Goal: Use online tool/utility: Utilize a website feature to perform a specific function

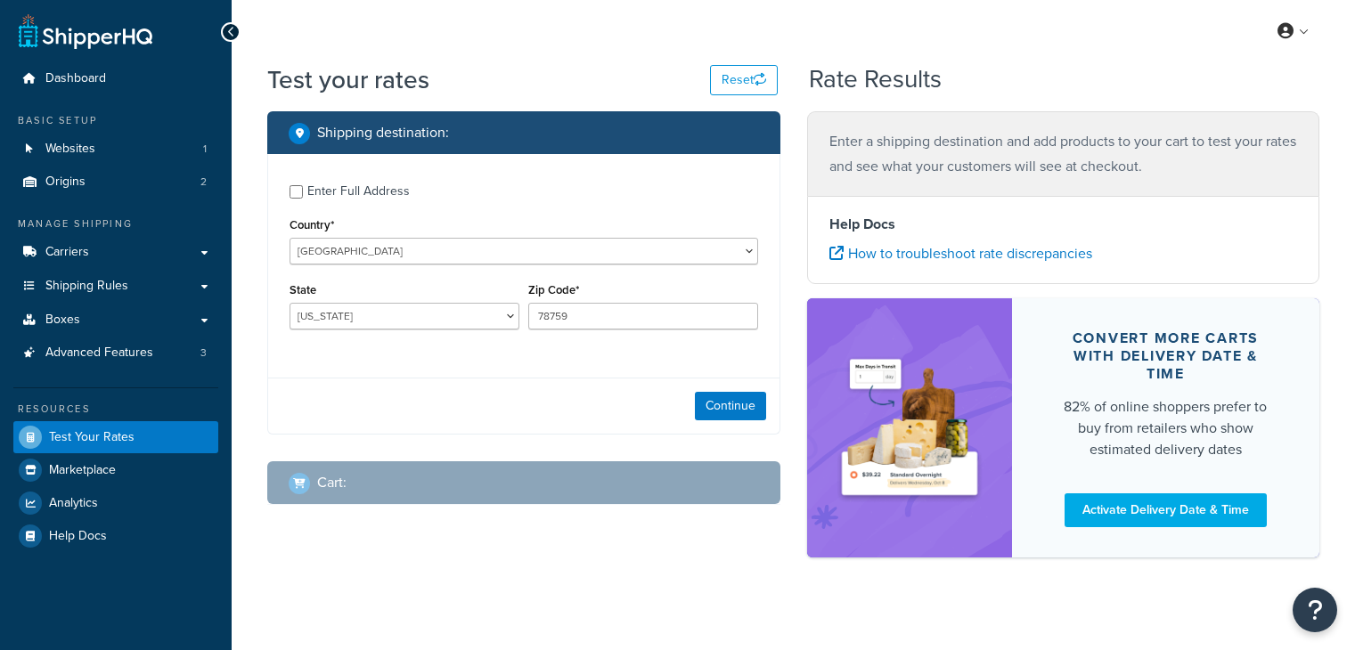
select select "[GEOGRAPHIC_DATA]"
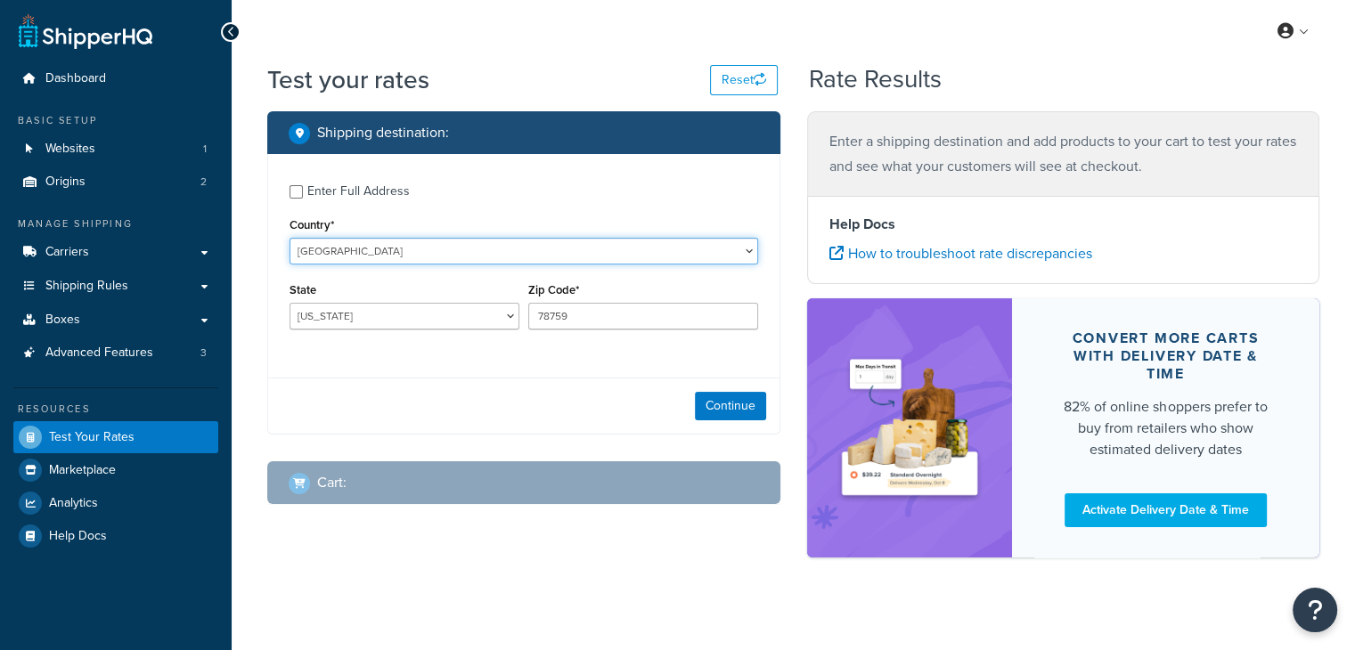
click at [504, 248] on select "United States United Kingdom Afghanistan Åland Islands Albania Algeria American…" at bounding box center [524, 251] width 469 height 27
select select "CA"
click at [504, 248] on select "United States United Kingdom Afghanistan Åland Islands Albania Algeria American…" at bounding box center [524, 251] width 469 height 27
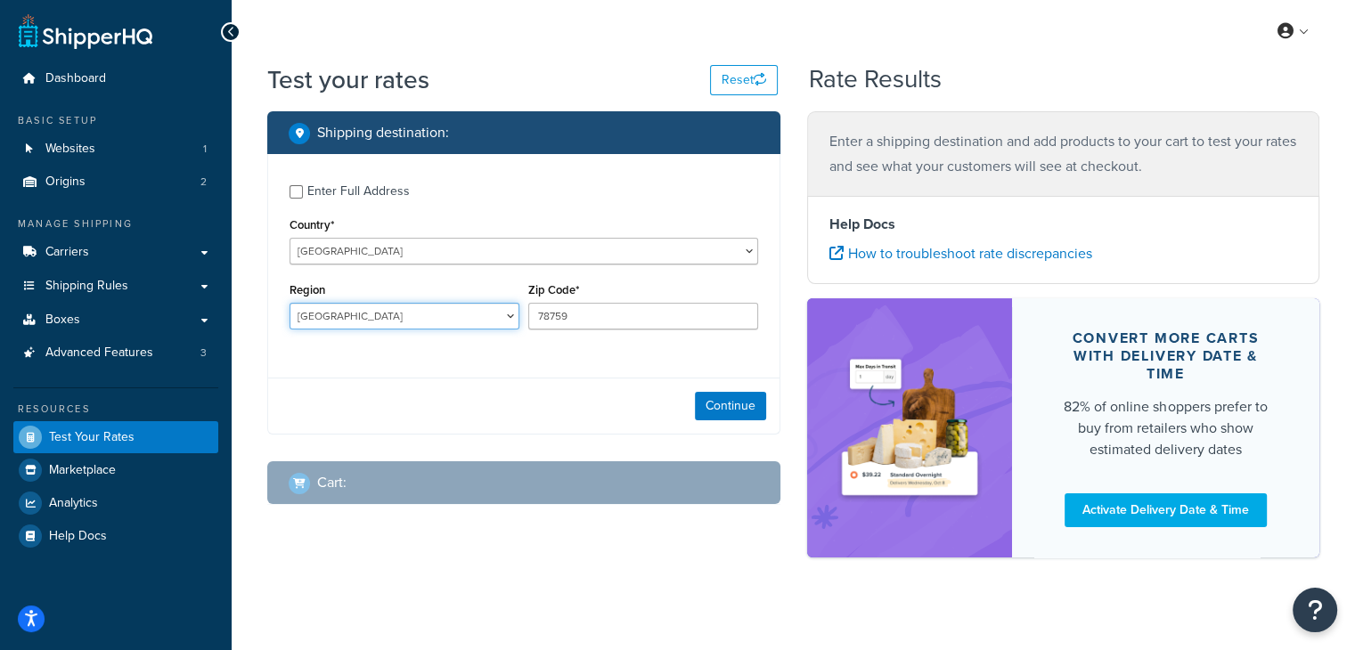
click at [466, 312] on select "[GEOGRAPHIC_DATA] [GEOGRAPHIC_DATA] [GEOGRAPHIC_DATA] [GEOGRAPHIC_DATA] [GEOGRA…" at bounding box center [405, 316] width 230 height 27
select select "MB"
click at [290, 303] on select "[GEOGRAPHIC_DATA] [GEOGRAPHIC_DATA] [GEOGRAPHIC_DATA] [GEOGRAPHIC_DATA] [GEOGRA…" at bounding box center [405, 316] width 230 height 27
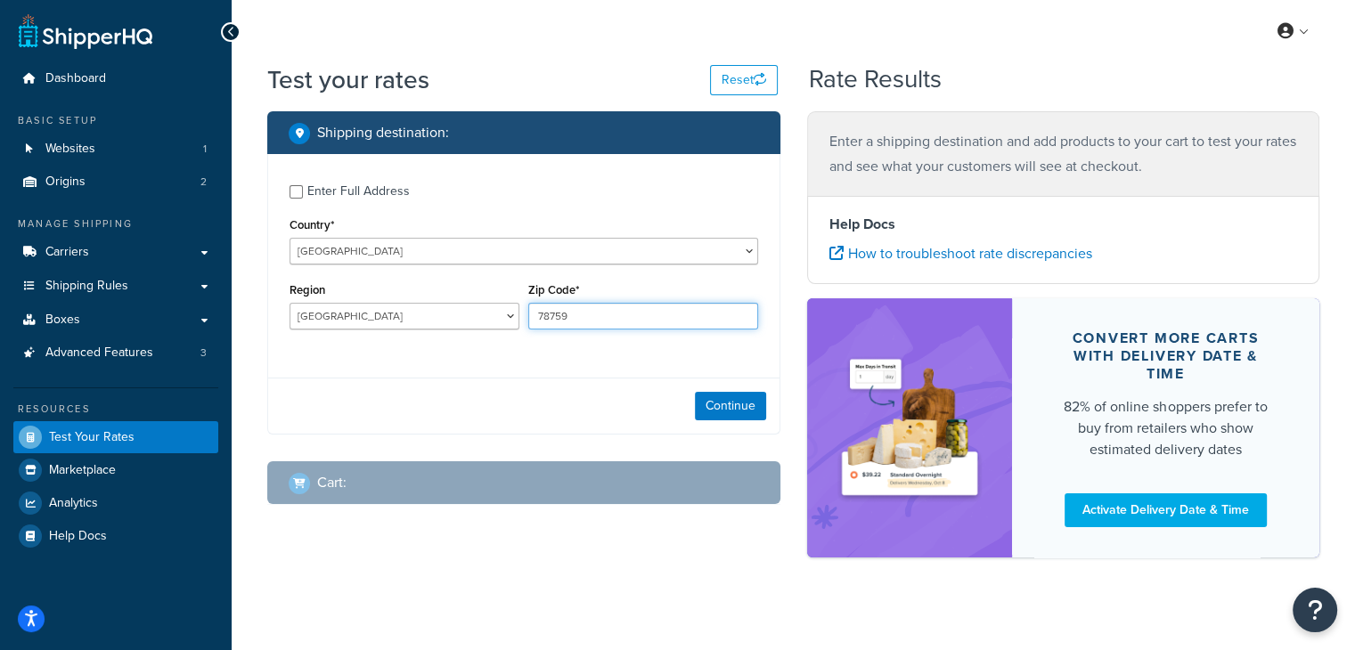
click at [567, 317] on input "78759" at bounding box center [643, 316] width 230 height 27
paste input "R3B 2N8"
type input "R3B 2N8"
click at [649, 367] on div "Enter Full Address Country* United States United Kingdom Afghanistan Åland Isla…" at bounding box center [523, 294] width 513 height 281
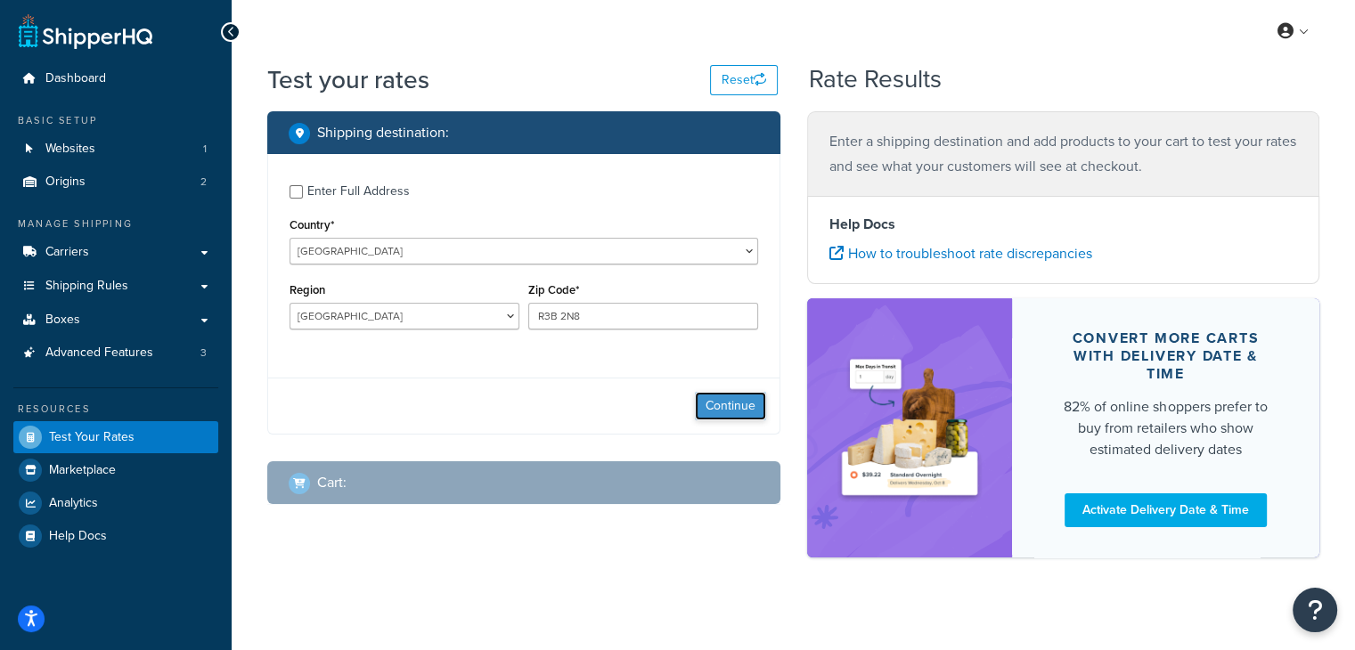
click at [715, 404] on button "Continue" at bounding box center [730, 406] width 71 height 29
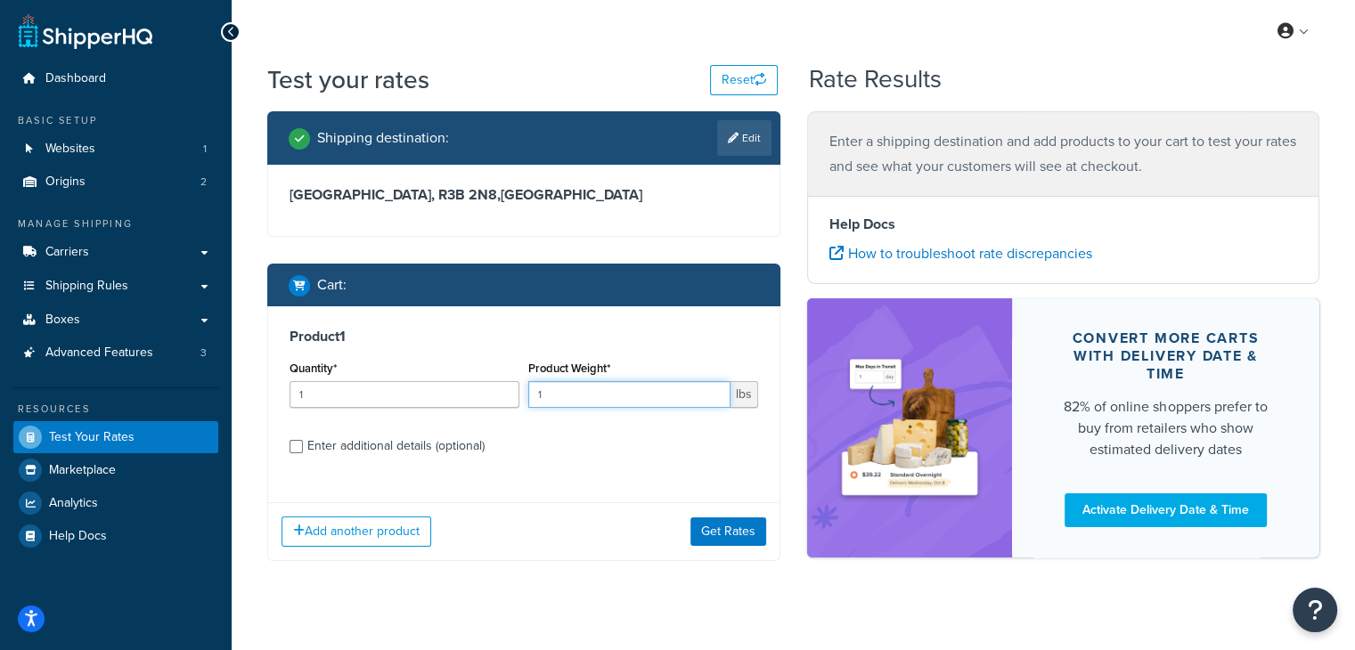
drag, startPoint x: 571, startPoint y: 403, endPoint x: 486, endPoint y: 393, distance: 85.2
click at [486, 393] on div "Quantity* 1 Product Weight* 1 lbs" at bounding box center [524, 388] width 478 height 65
type input "20"
click at [716, 534] on button "Get Rates" at bounding box center [728, 532] width 76 height 29
click at [522, 389] on div "Quantity* 1 Product Weight* 1 lbs" at bounding box center [524, 388] width 478 height 65
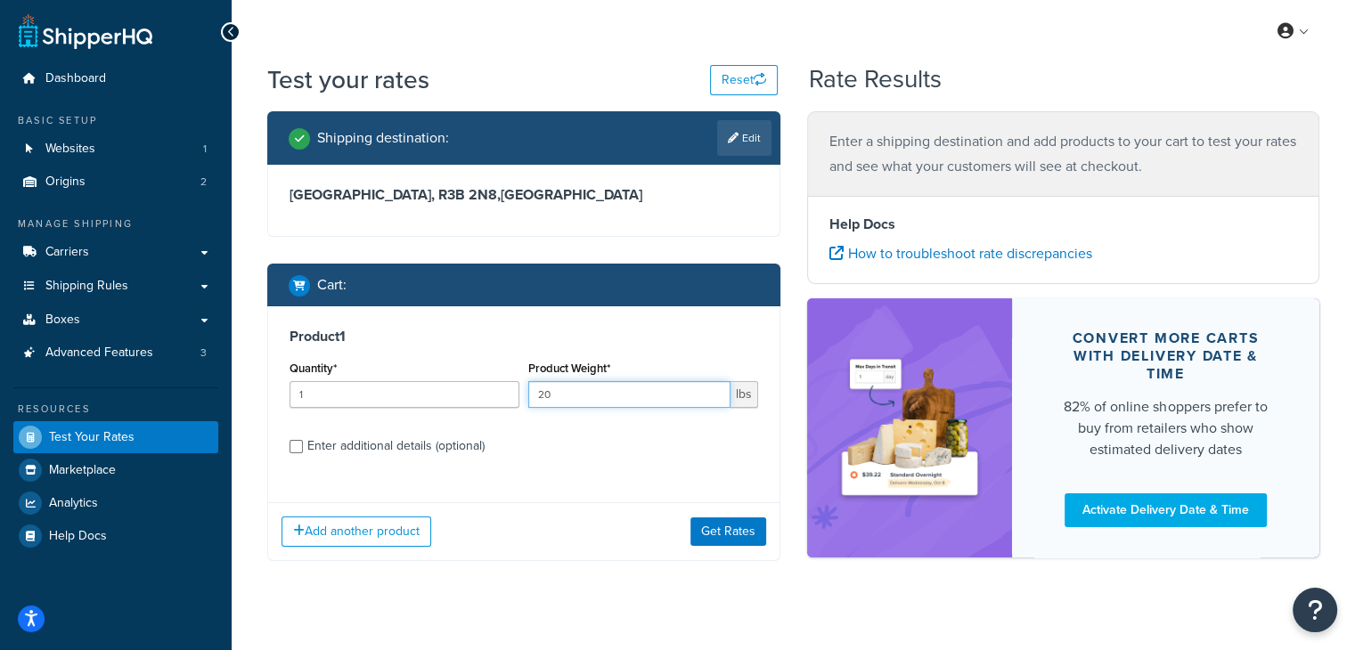
type input "20"
drag, startPoint x: 621, startPoint y: 530, endPoint x: 648, endPoint y: 527, distance: 26.9
click at [622, 530] on div "Add another product Get Rates" at bounding box center [523, 531] width 511 height 58
click at [688, 514] on div "Add another product Get Rates" at bounding box center [523, 531] width 511 height 58
click at [707, 525] on button "Get Rates" at bounding box center [728, 532] width 76 height 29
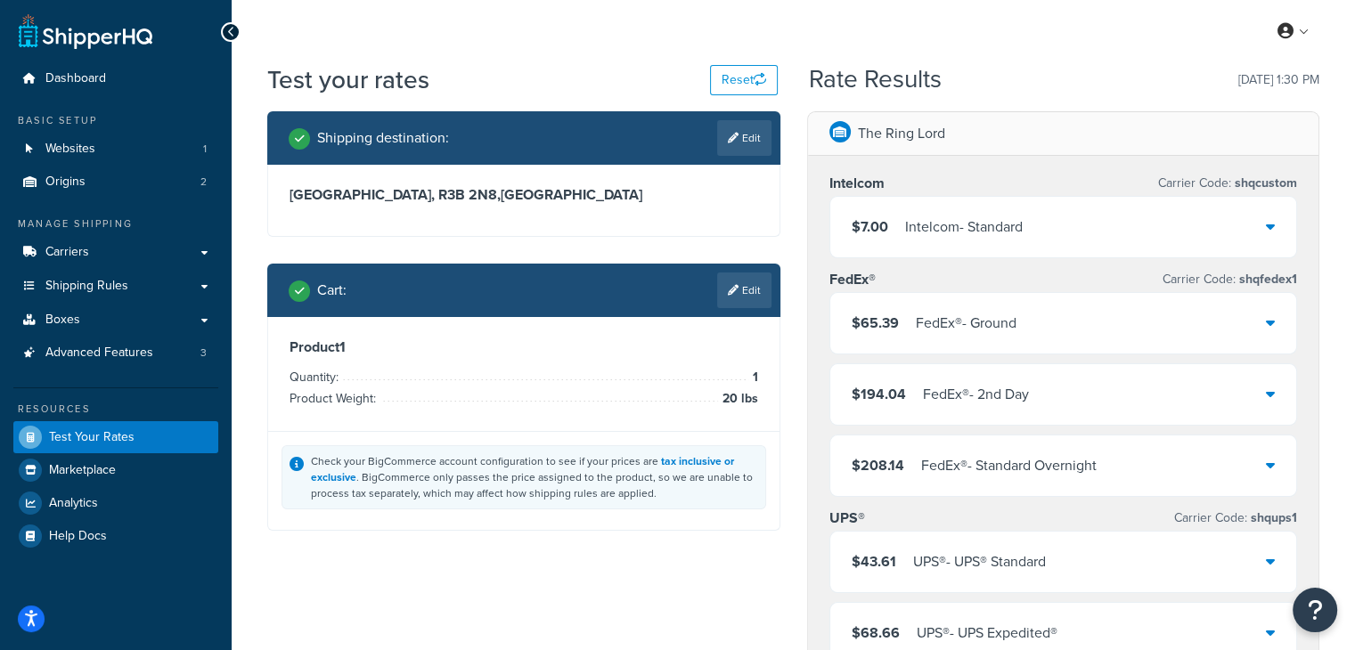
click at [930, 229] on div "Intelcom - Standard" at bounding box center [964, 227] width 118 height 25
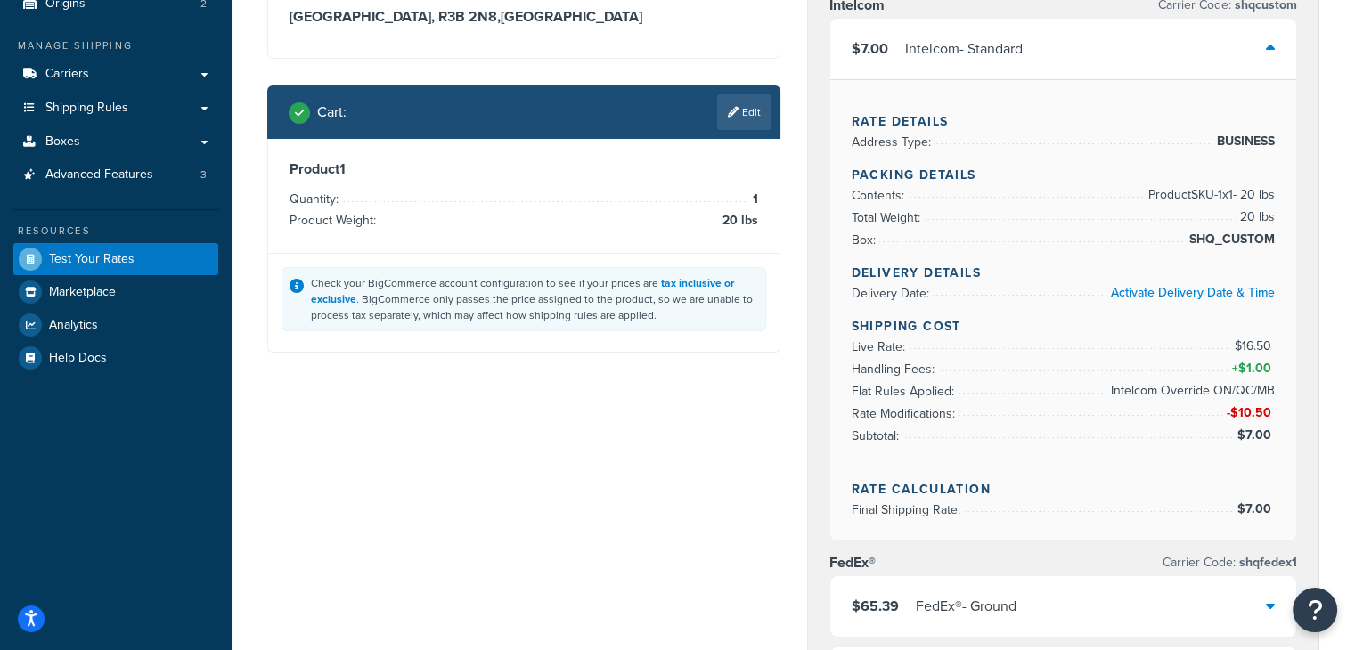
scroll to position [89, 0]
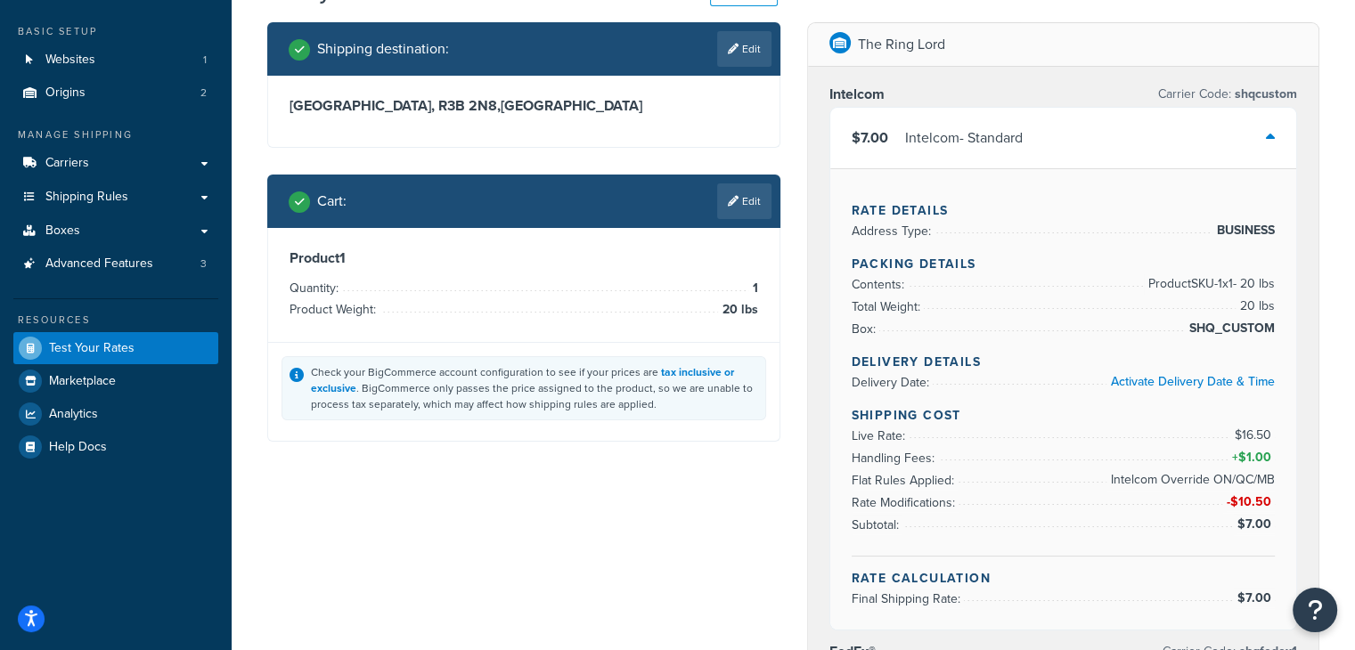
click at [976, 140] on div "Intelcom - Standard" at bounding box center [964, 138] width 118 height 25
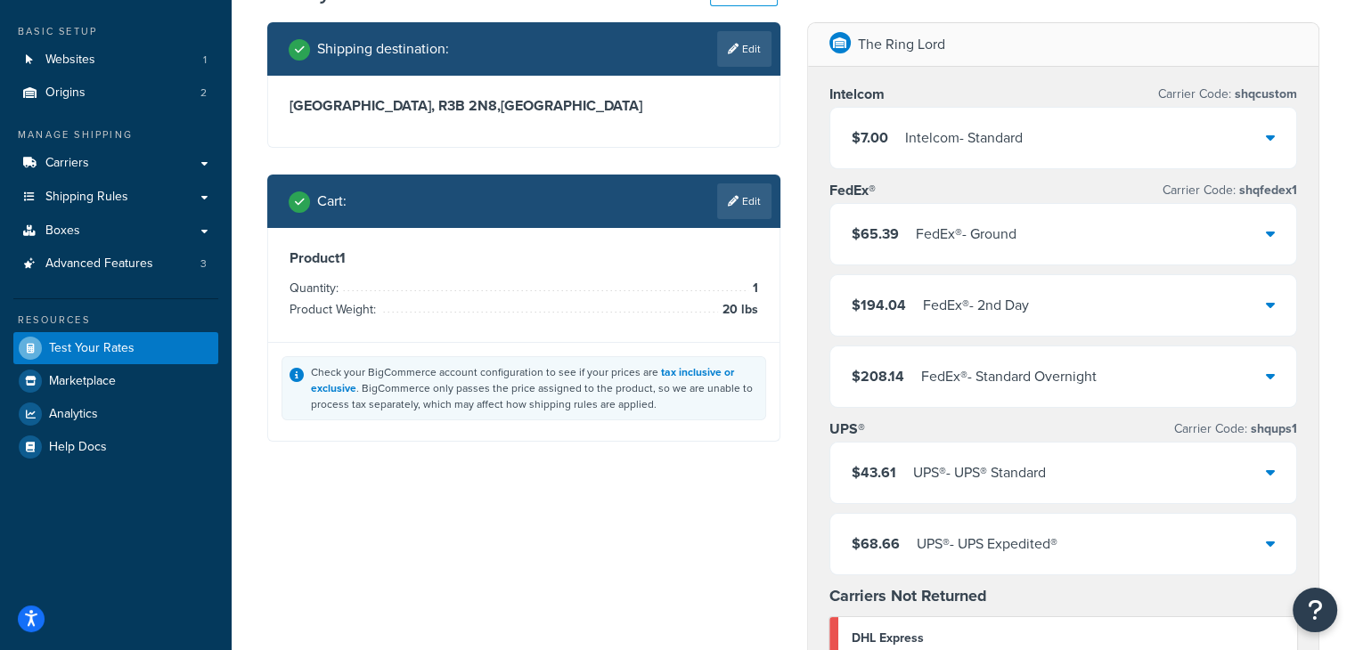
scroll to position [0, 0]
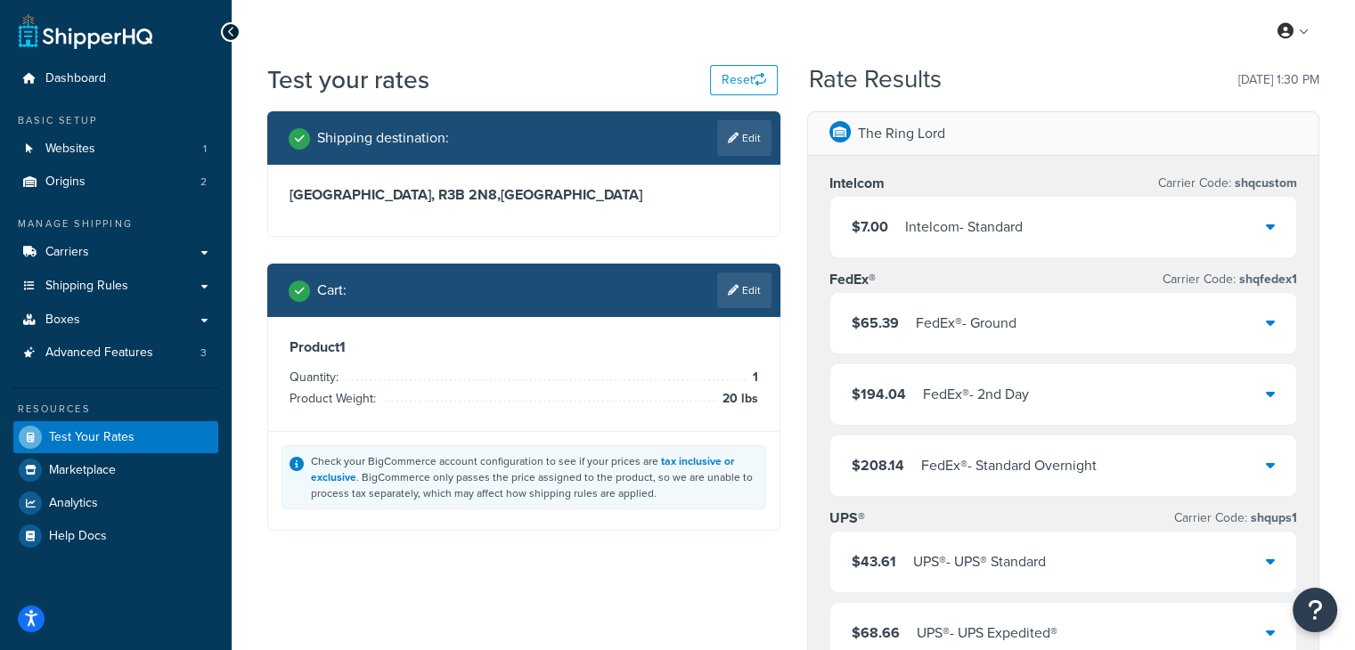
click at [961, 236] on div "Intelcom - Standard" at bounding box center [964, 227] width 118 height 25
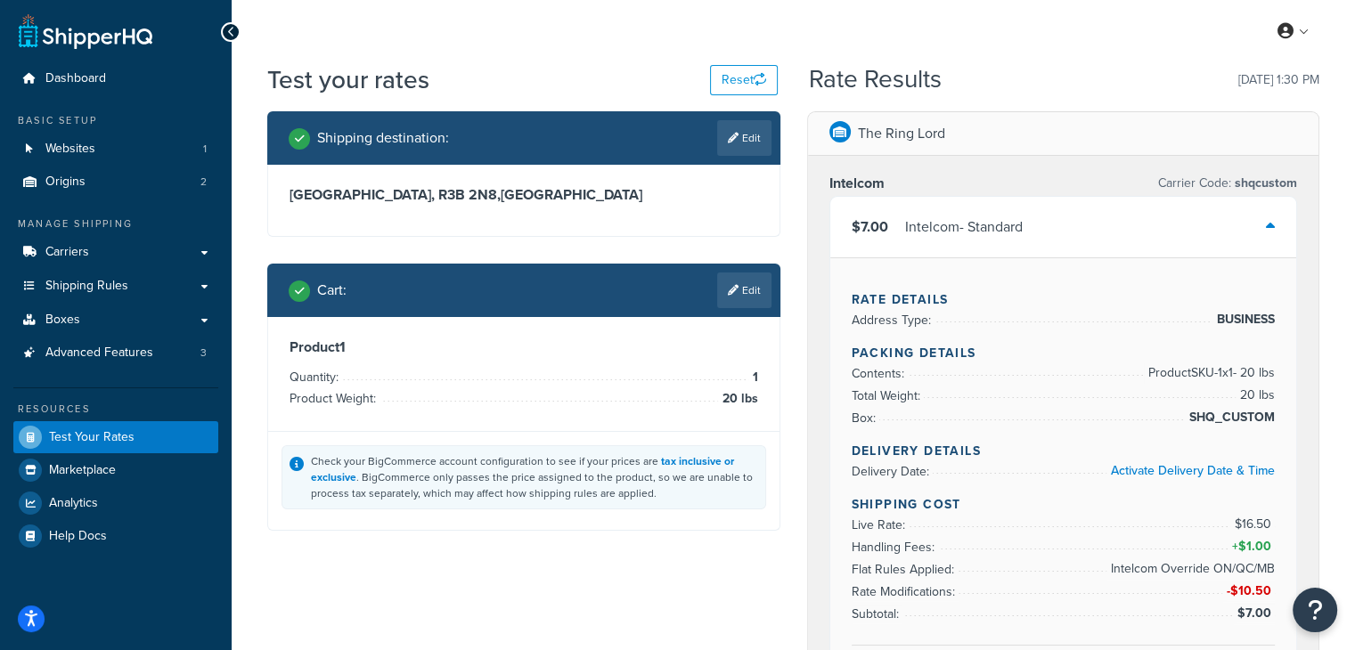
click at [958, 227] on div "Intelcom - Standard" at bounding box center [964, 227] width 118 height 25
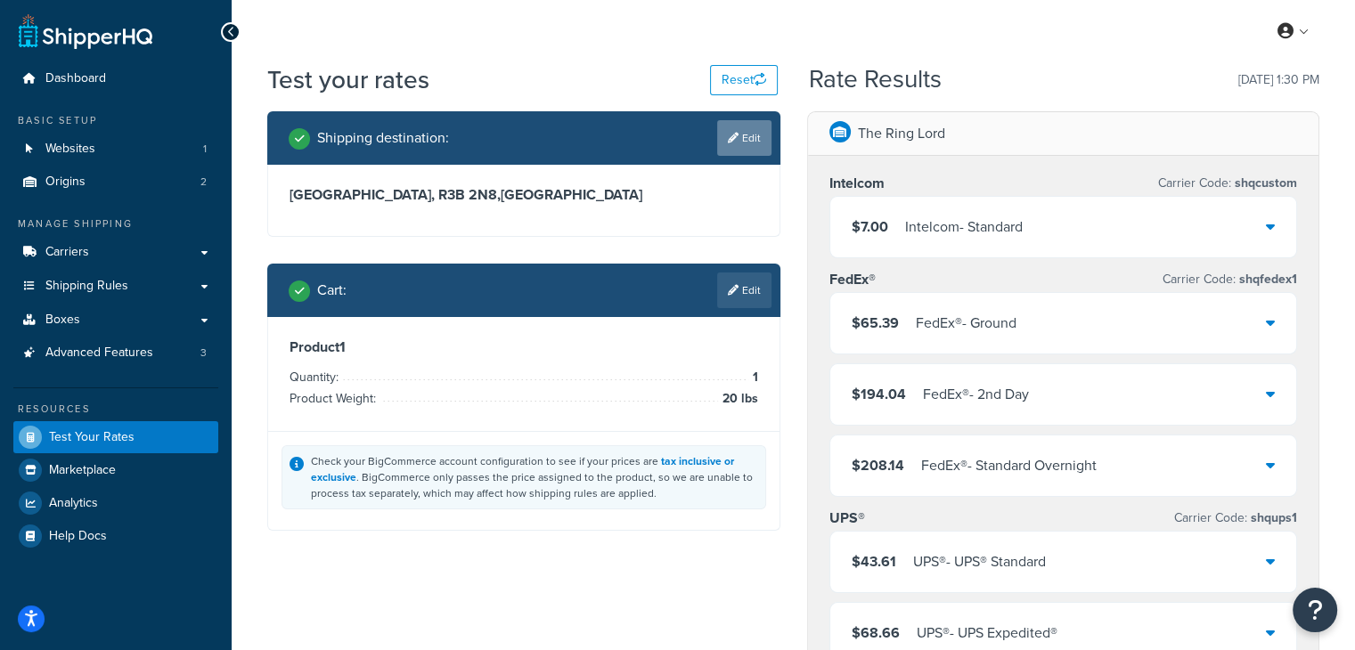
click at [746, 136] on link "Edit" at bounding box center [744, 138] width 54 height 36
select select "CA"
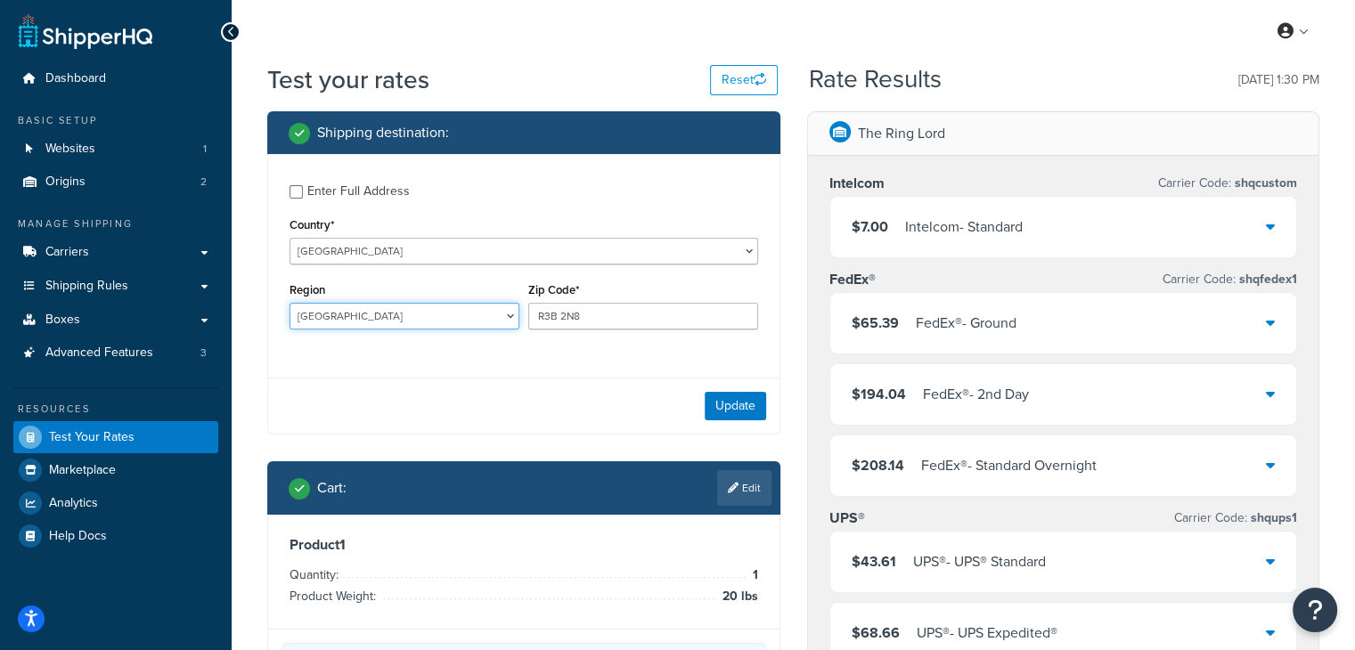
click at [413, 322] on select "[GEOGRAPHIC_DATA] [GEOGRAPHIC_DATA] [GEOGRAPHIC_DATA] [GEOGRAPHIC_DATA] [GEOGRA…" at bounding box center [405, 316] width 230 height 27
select select "ON"
click at [290, 303] on select "[GEOGRAPHIC_DATA] [GEOGRAPHIC_DATA] [GEOGRAPHIC_DATA] [GEOGRAPHIC_DATA] [GEOGRA…" at bounding box center [405, 316] width 230 height 27
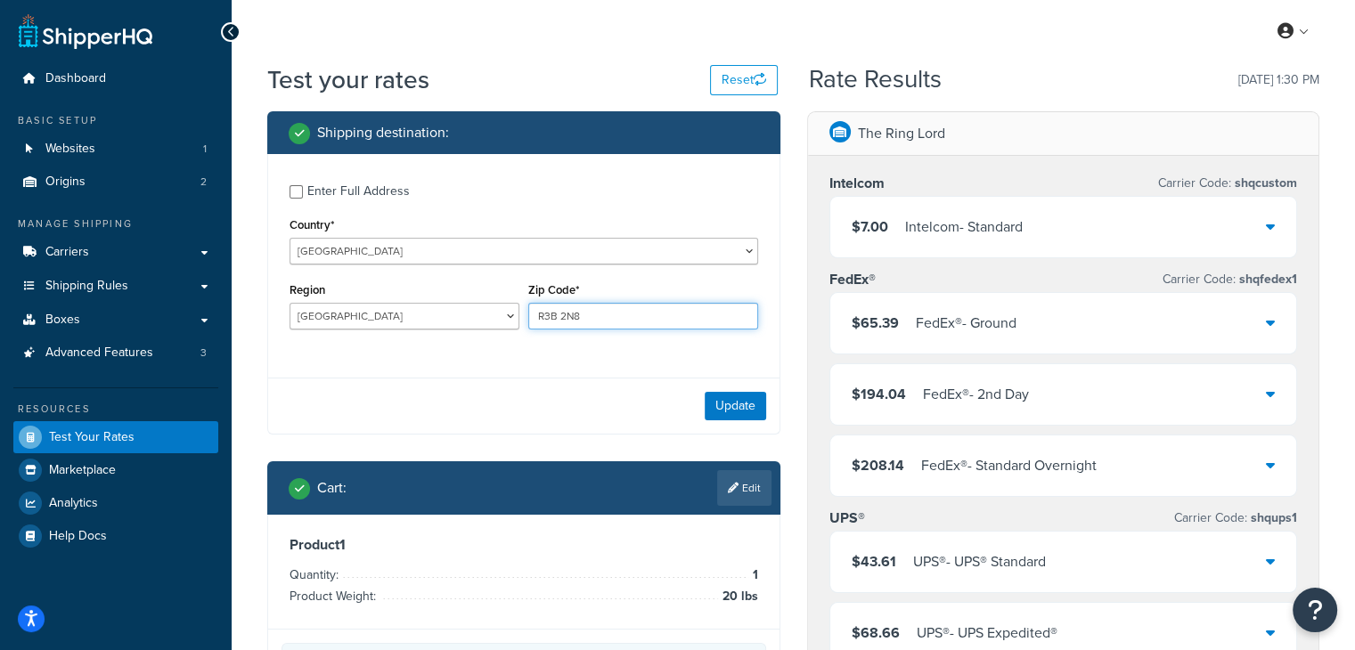
click at [613, 322] on input "R3B 2N8" at bounding box center [643, 316] width 230 height 27
type input "M1R 2M1"
click at [759, 407] on button "Update" at bounding box center [735, 406] width 61 height 29
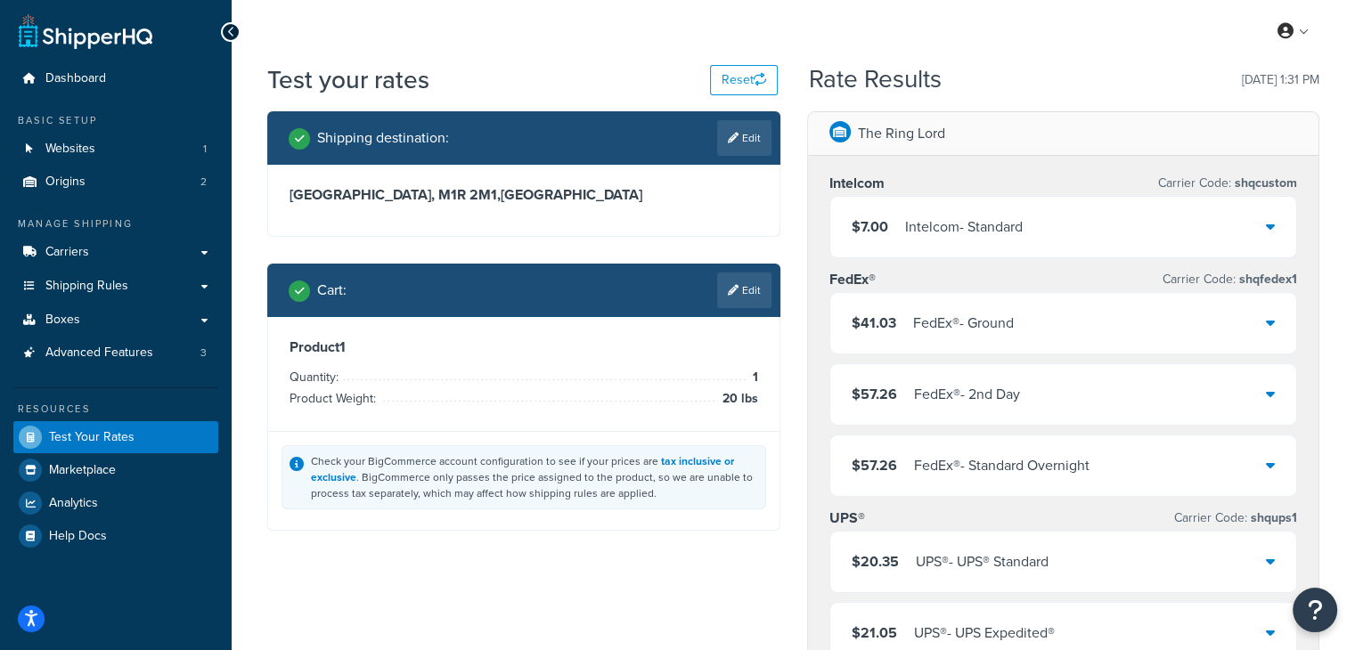
click at [984, 227] on div "Intelcom - Standard" at bounding box center [964, 227] width 118 height 25
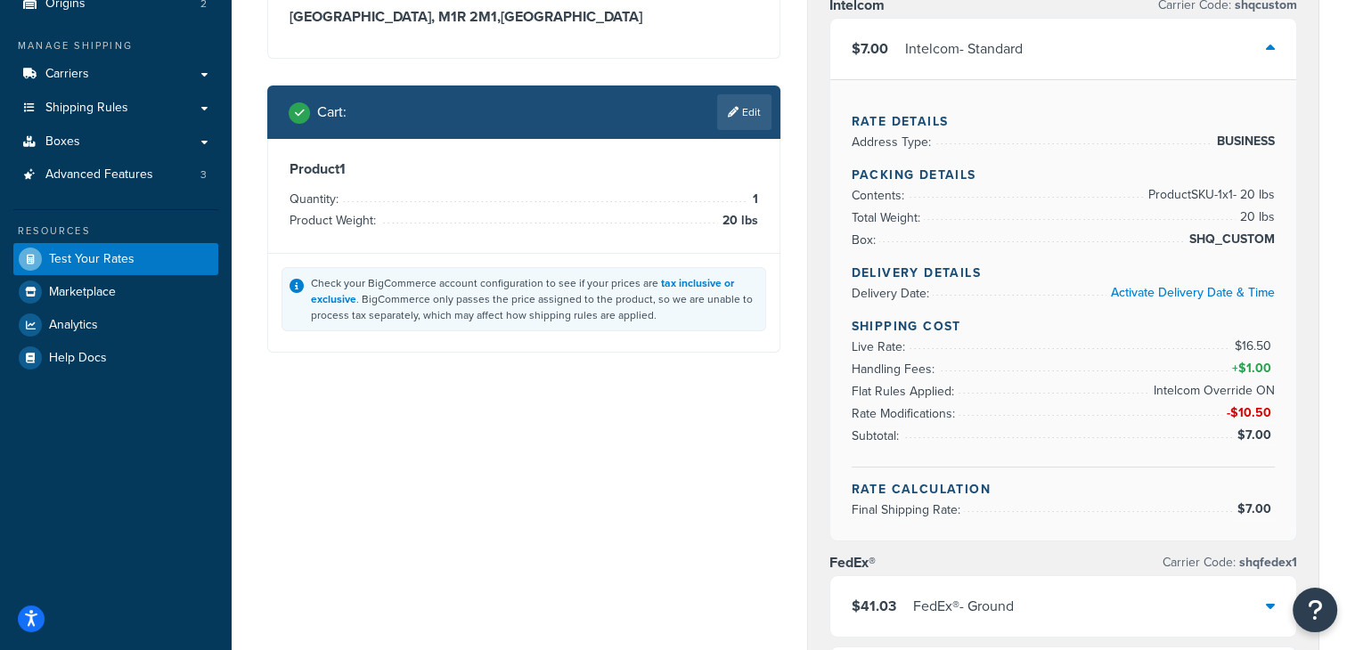
scroll to position [89, 0]
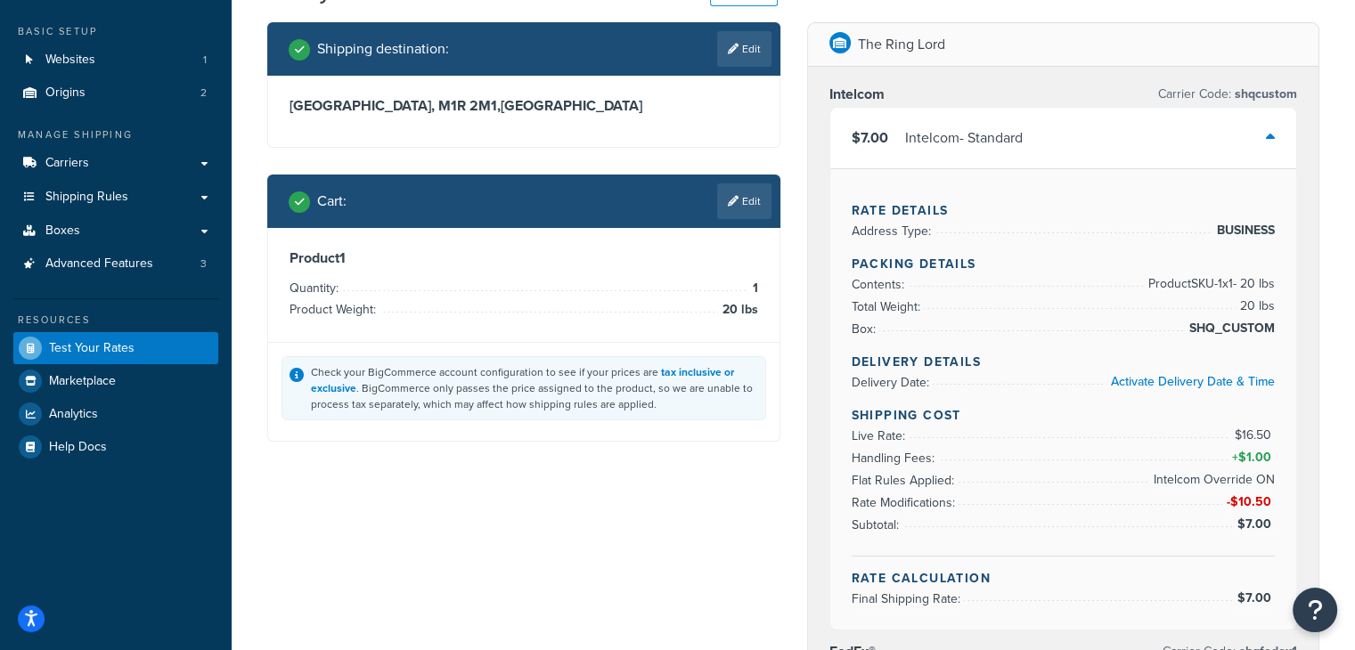
click at [941, 132] on div "Intelcom - Standard" at bounding box center [964, 138] width 118 height 25
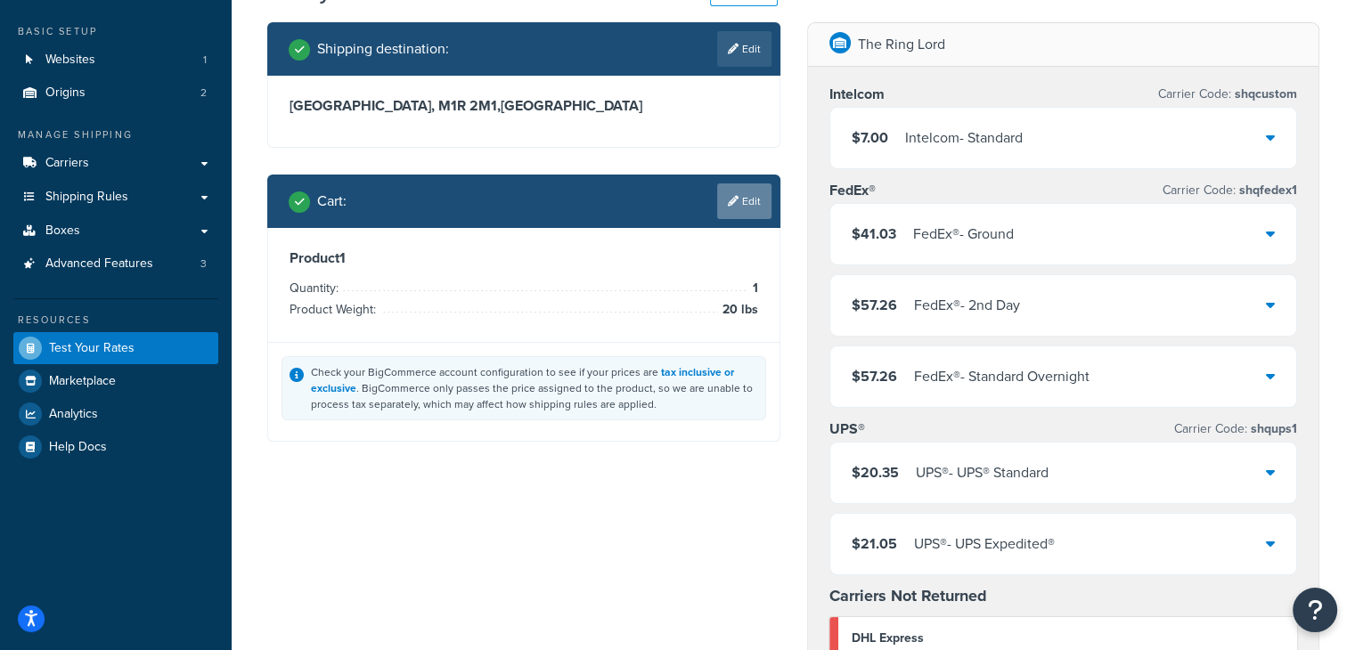
click at [731, 201] on icon at bounding box center [733, 201] width 11 height 11
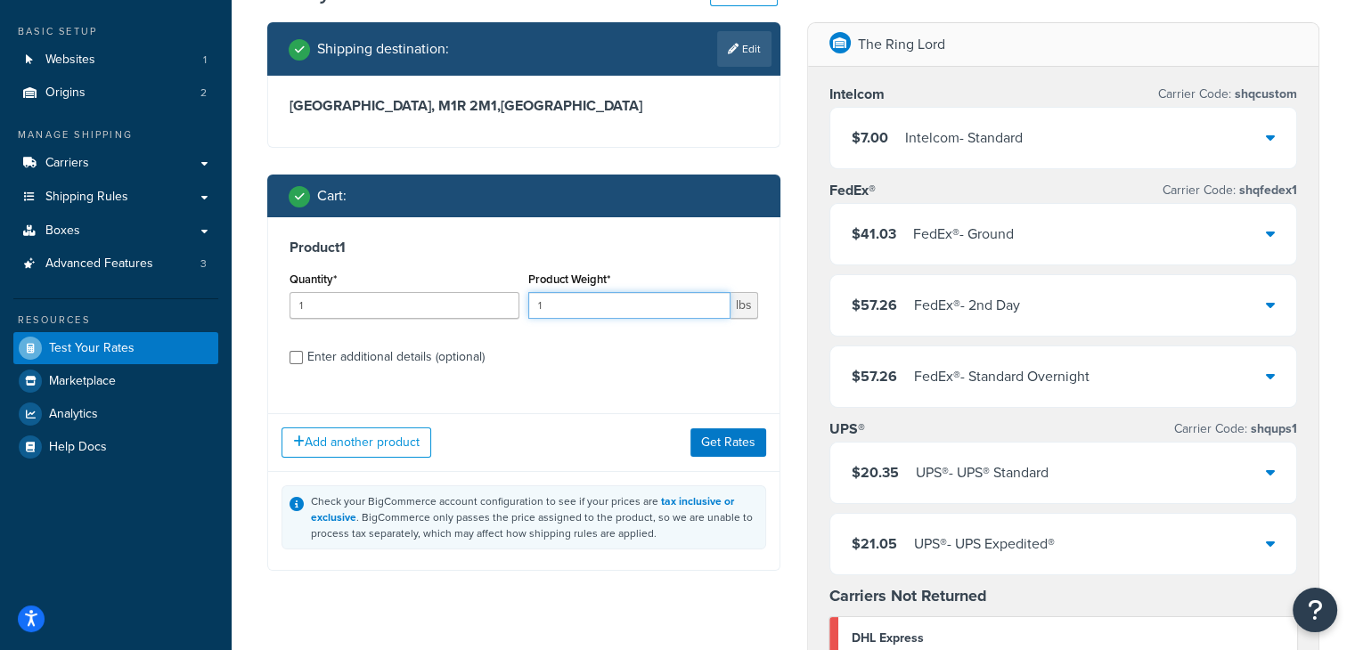
drag, startPoint x: 602, startPoint y: 308, endPoint x: 488, endPoint y: 312, distance: 114.1
click at [492, 312] on div "Quantity* 1 Product Weight* 1 lbs" at bounding box center [524, 299] width 478 height 65
type input "20"
click at [743, 434] on button "Get Rates" at bounding box center [728, 443] width 76 height 29
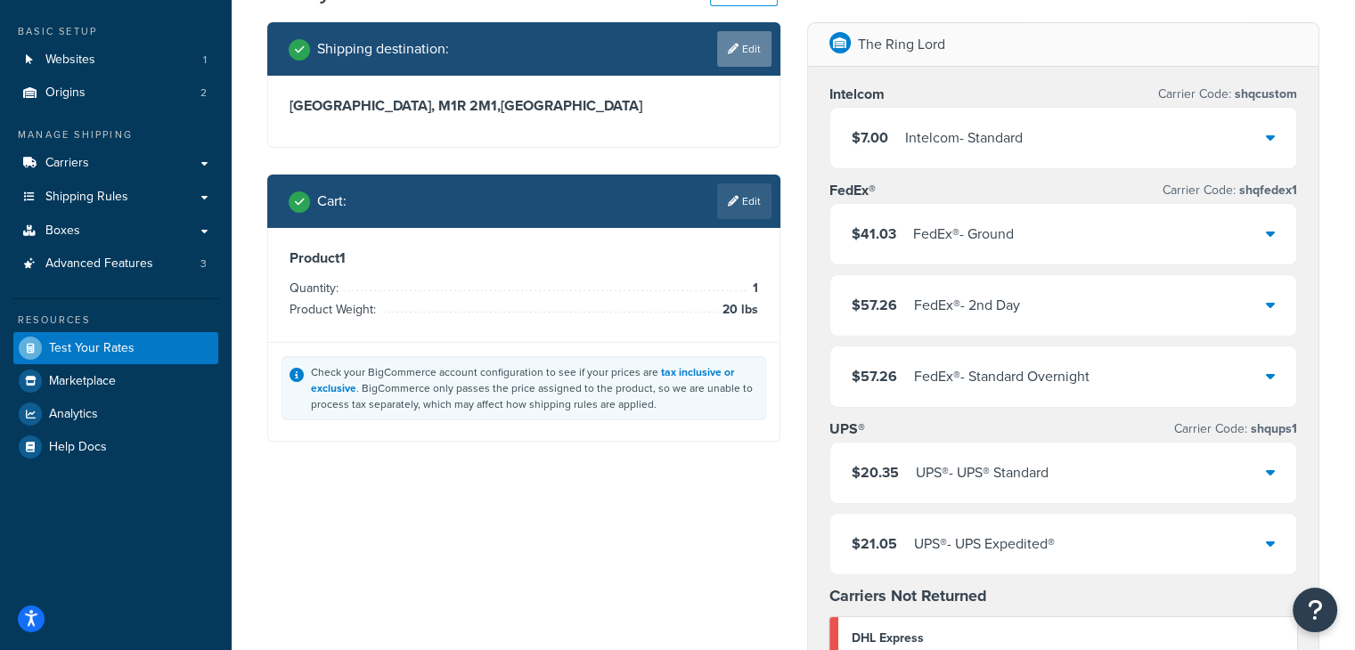
click at [749, 45] on link "Edit" at bounding box center [744, 49] width 54 height 36
select select "CA"
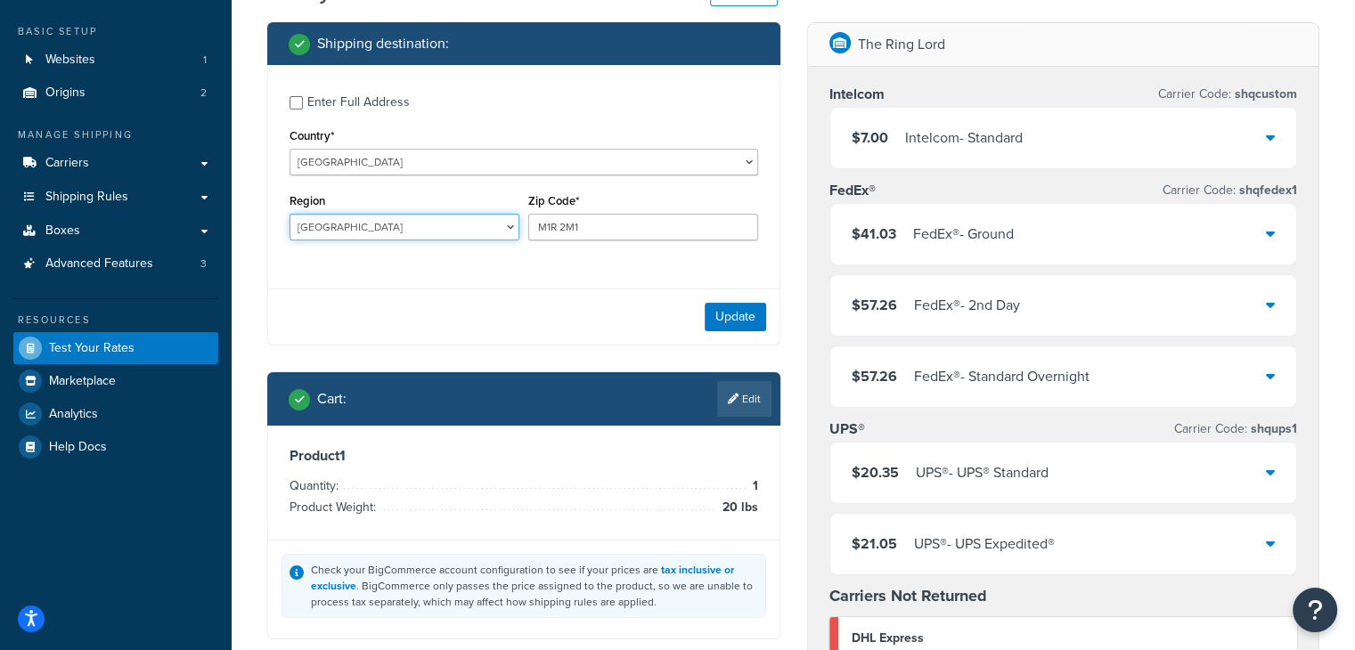
click at [451, 227] on select "[GEOGRAPHIC_DATA] [GEOGRAPHIC_DATA] [GEOGRAPHIC_DATA] [GEOGRAPHIC_DATA] [GEOGRA…" at bounding box center [405, 227] width 230 height 27
select select "BC"
click at [290, 214] on select "[GEOGRAPHIC_DATA] [GEOGRAPHIC_DATA] [GEOGRAPHIC_DATA] [GEOGRAPHIC_DATA] [GEOGRA…" at bounding box center [405, 227] width 230 height 27
click at [548, 228] on input "M1R 2M1" at bounding box center [643, 227] width 230 height 27
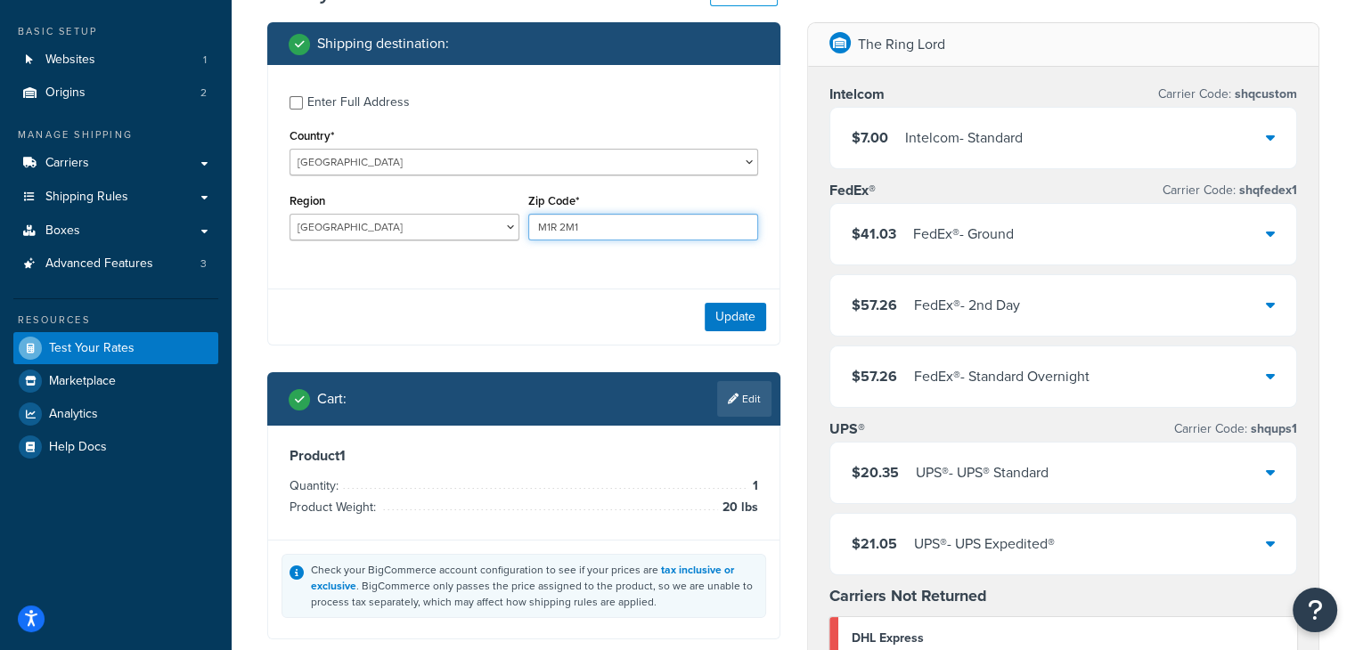
click at [548, 228] on input "M1R 2M1" at bounding box center [643, 227] width 230 height 27
type input "V3T 0N2"
click at [734, 317] on button "Update" at bounding box center [735, 317] width 61 height 29
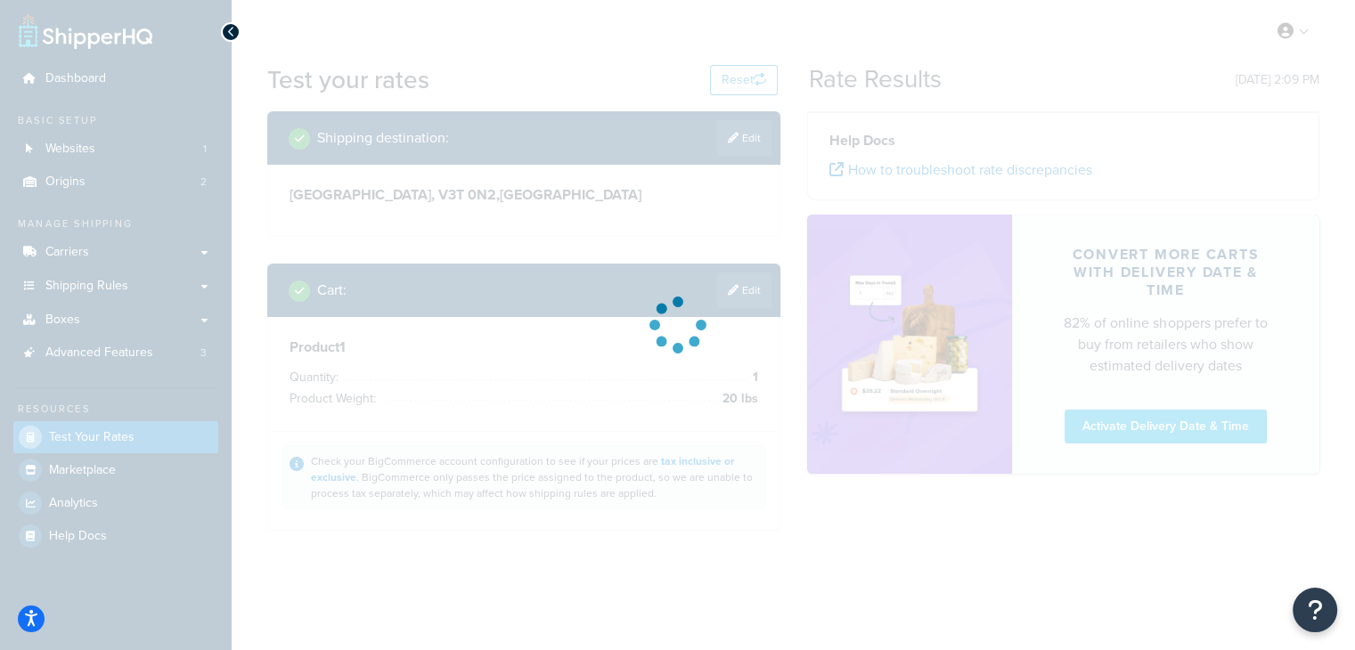
scroll to position [0, 0]
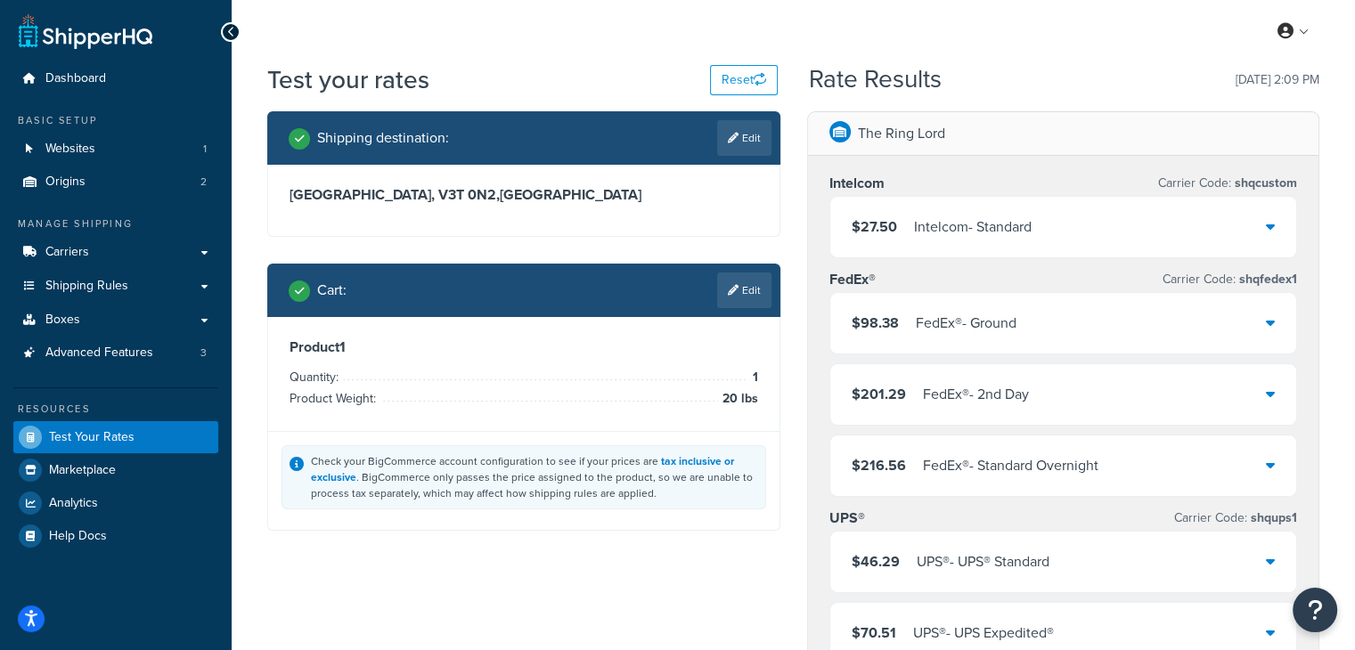
click at [929, 225] on div "Intelcom - Standard" at bounding box center [973, 227] width 118 height 25
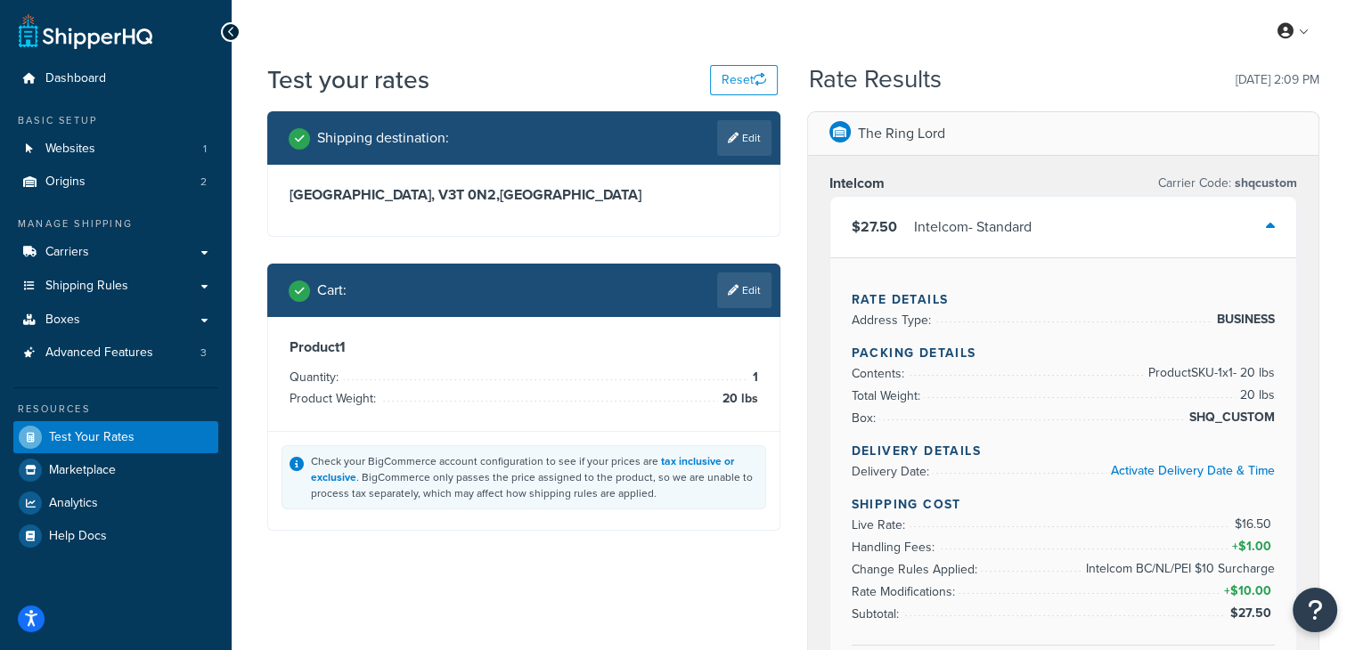
click at [929, 225] on div "Intelcom - Standard" at bounding box center [973, 227] width 118 height 25
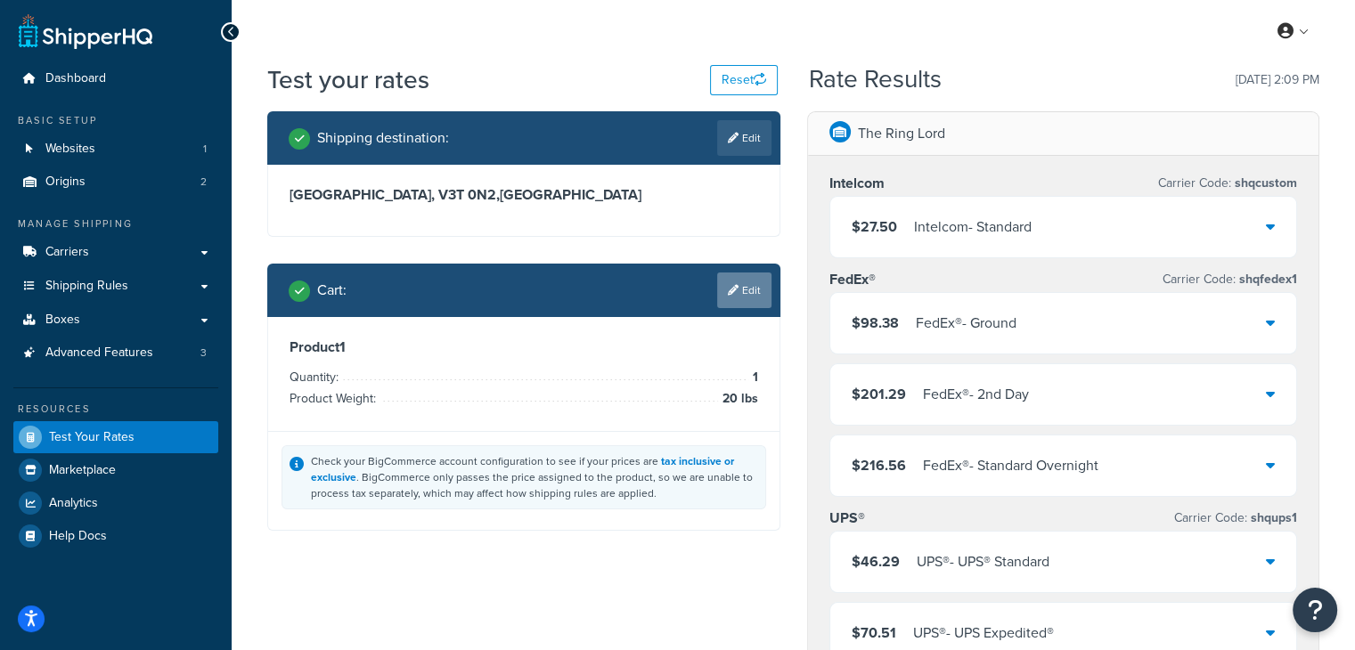
click at [752, 293] on link "Edit" at bounding box center [744, 291] width 54 height 36
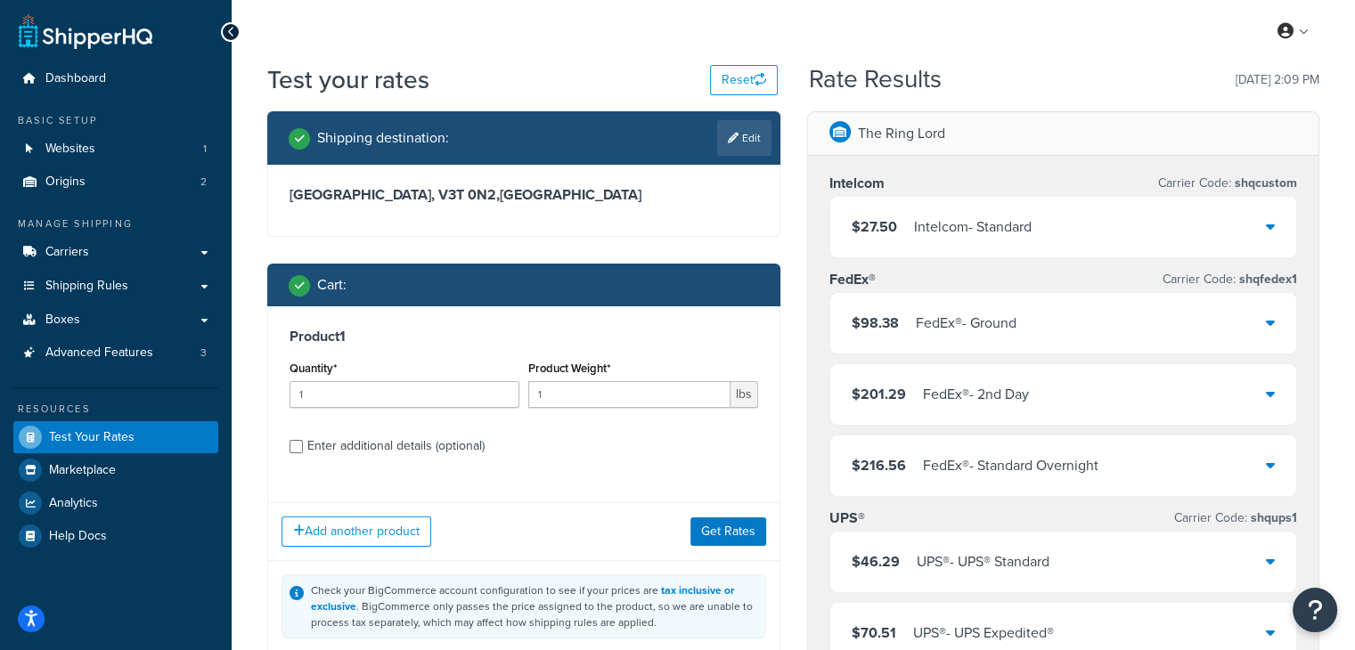
click at [623, 408] on div "Product Weight* 1 lbs" at bounding box center [643, 388] width 239 height 65
drag, startPoint x: 609, startPoint y: 404, endPoint x: 551, endPoint y: 404, distance: 58.8
click at [554, 404] on input "1" at bounding box center [629, 394] width 202 height 27
type input "13.75"
click at [681, 477] on div "Product 1 Quantity* 1 Product Weight* 13.75 lbs Enter additional details (optio…" at bounding box center [523, 397] width 511 height 183
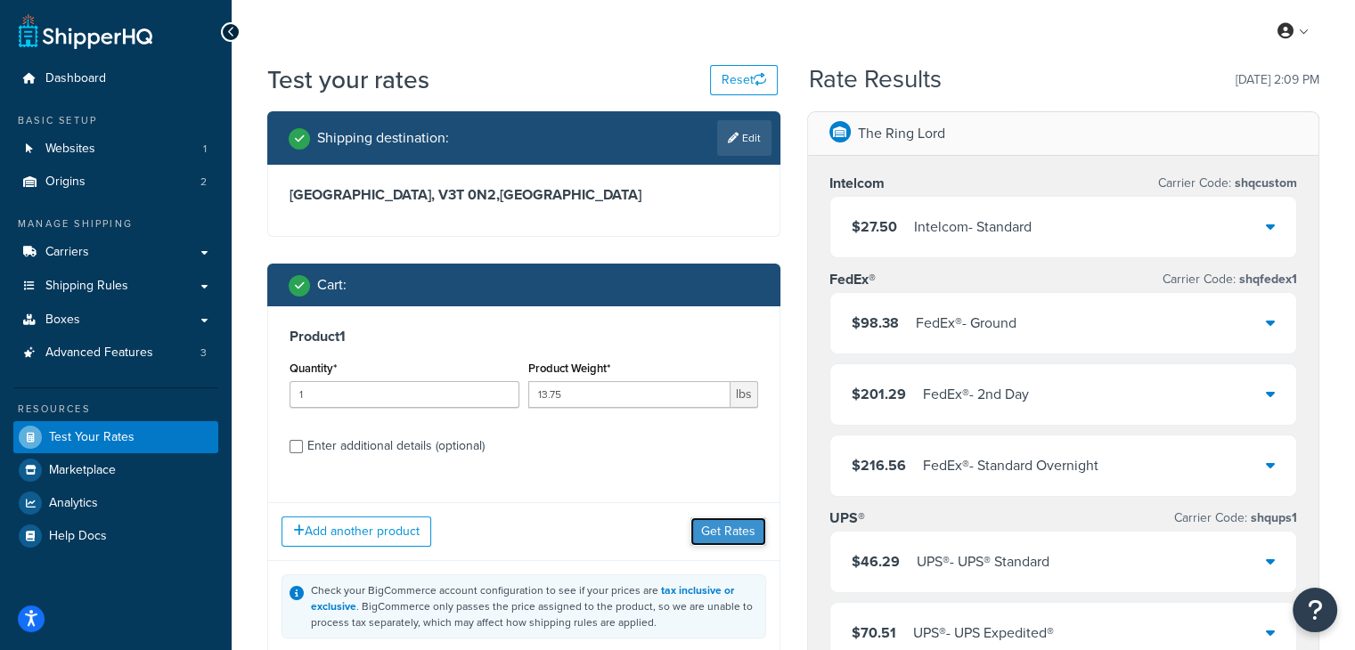
click at [740, 537] on button "Get Rates" at bounding box center [728, 532] width 76 height 29
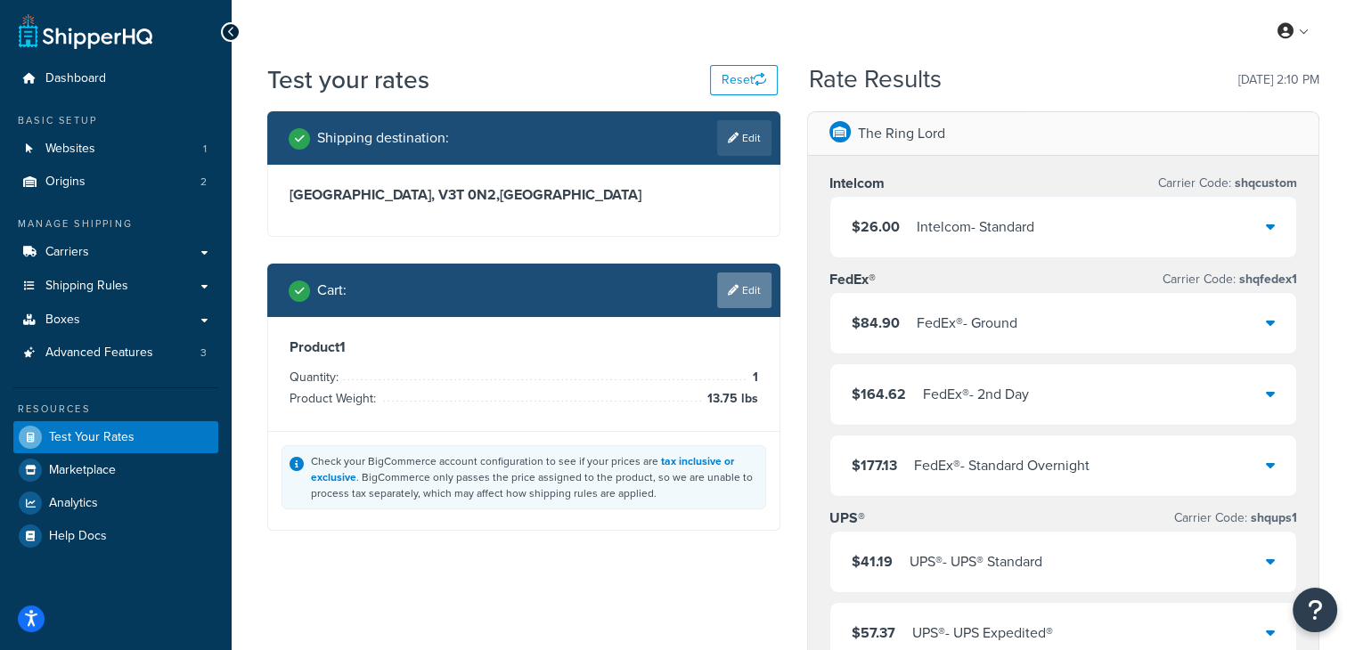
click at [747, 292] on link "Edit" at bounding box center [744, 291] width 54 height 36
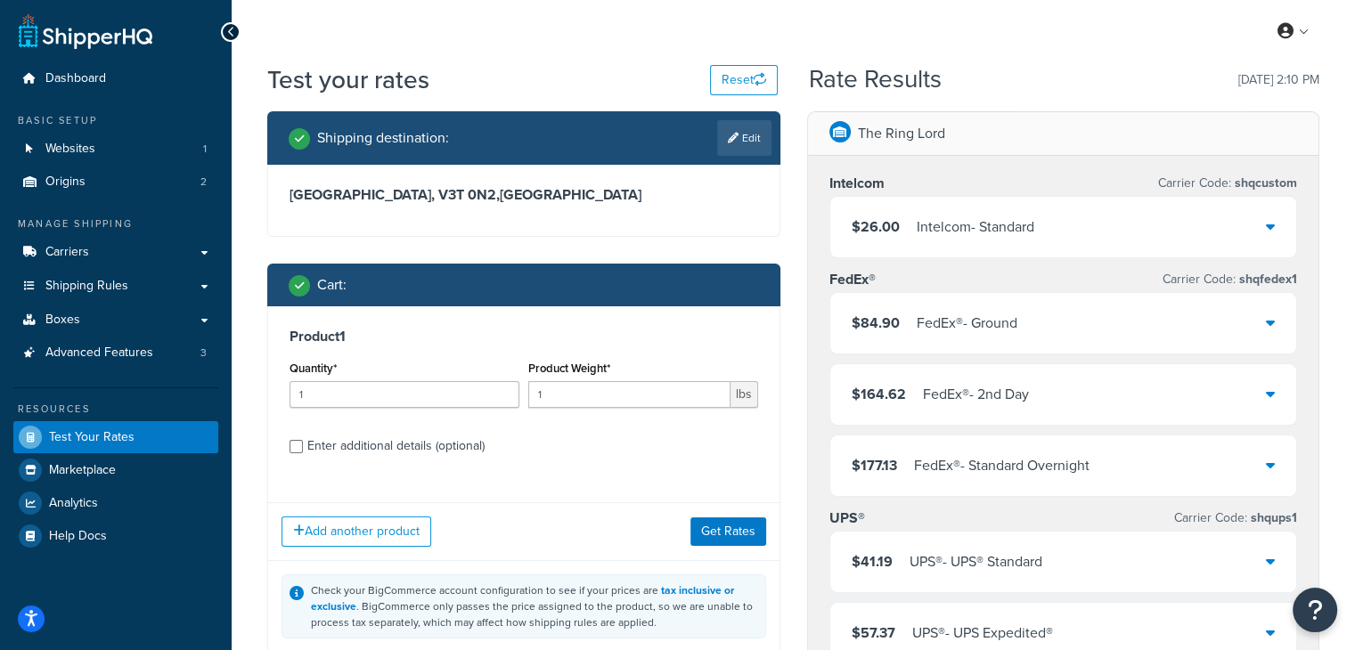
click at [980, 59] on div "My Profile Billing Global Settings Contact Us Logout" at bounding box center [793, 31] width 1123 height 62
drag, startPoint x: 228, startPoint y: 407, endPoint x: 215, endPoint y: 407, distance: 13.4
type input "5"
drag, startPoint x: 570, startPoint y: 396, endPoint x: 473, endPoint y: 389, distance: 97.4
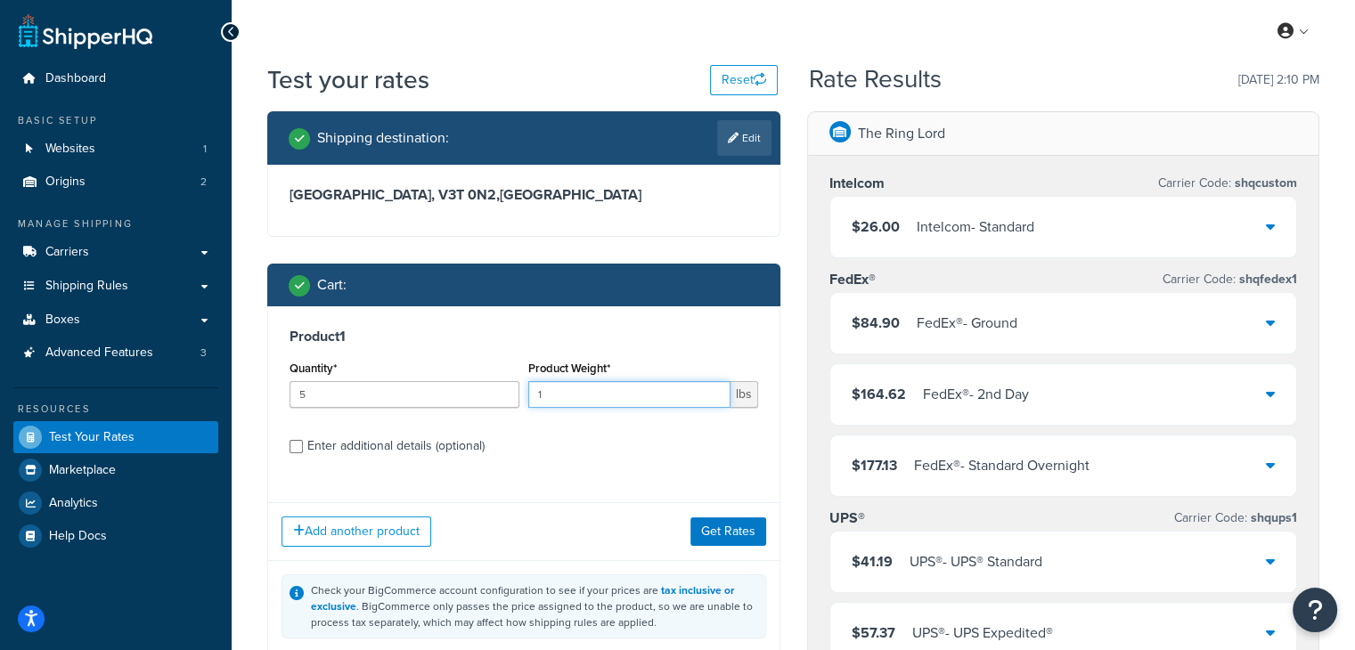
click at [485, 394] on div "Quantity* 5 Product Weight* 1 lbs" at bounding box center [524, 388] width 478 height 65
type input "2.75"
click at [620, 510] on div "Add another product Get Rates" at bounding box center [523, 531] width 511 height 58
click at [708, 525] on button "Get Rates" at bounding box center [728, 532] width 76 height 29
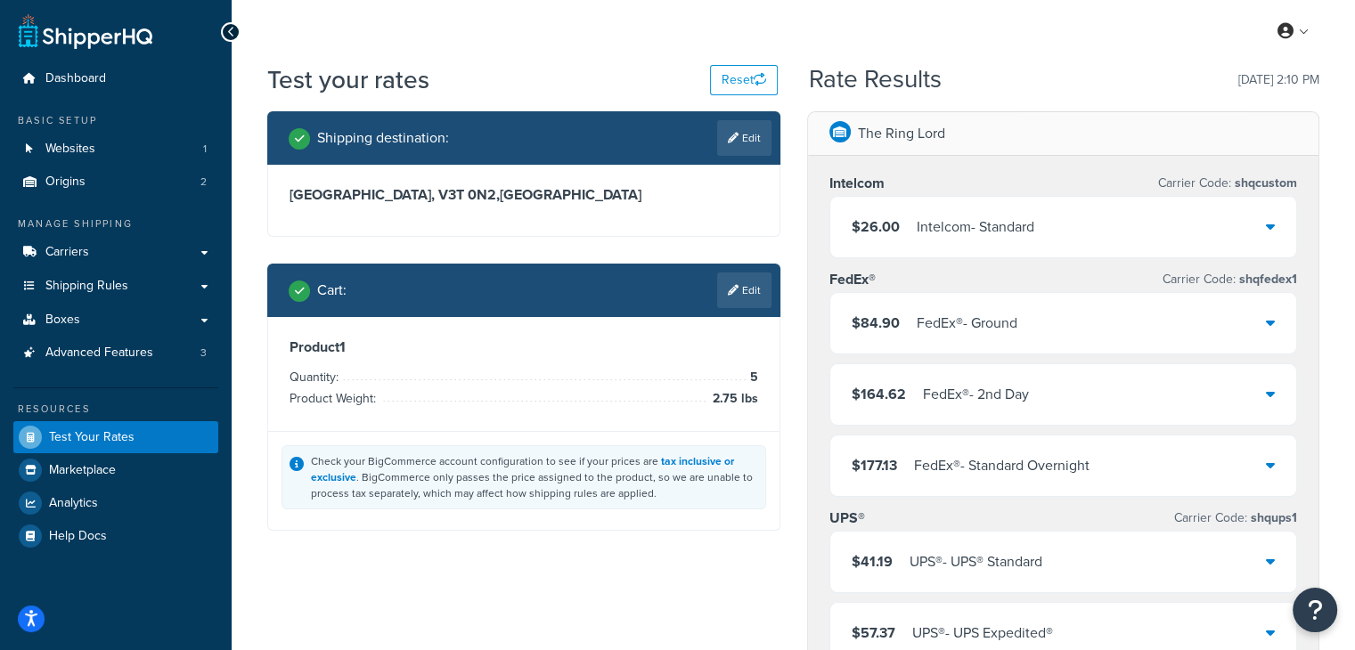
click at [983, 222] on div "Intelcom - Standard" at bounding box center [976, 227] width 118 height 25
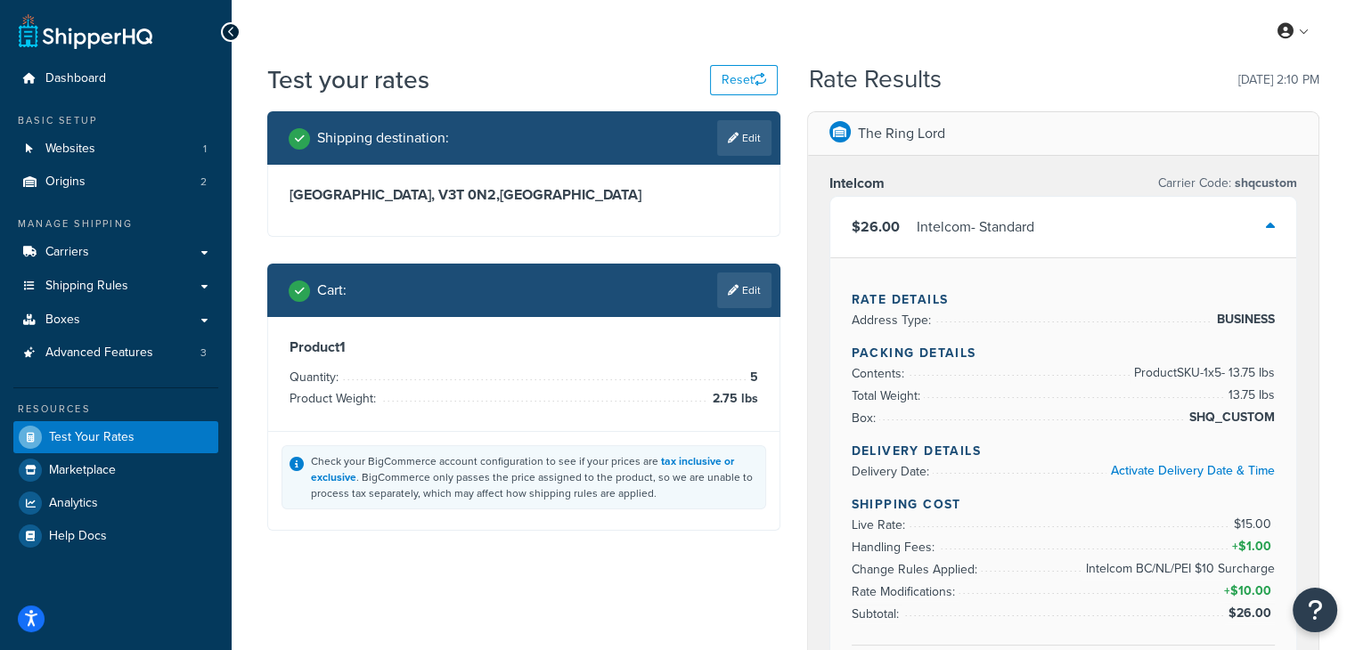
click at [987, 225] on div "Intelcom - Standard" at bounding box center [976, 227] width 118 height 25
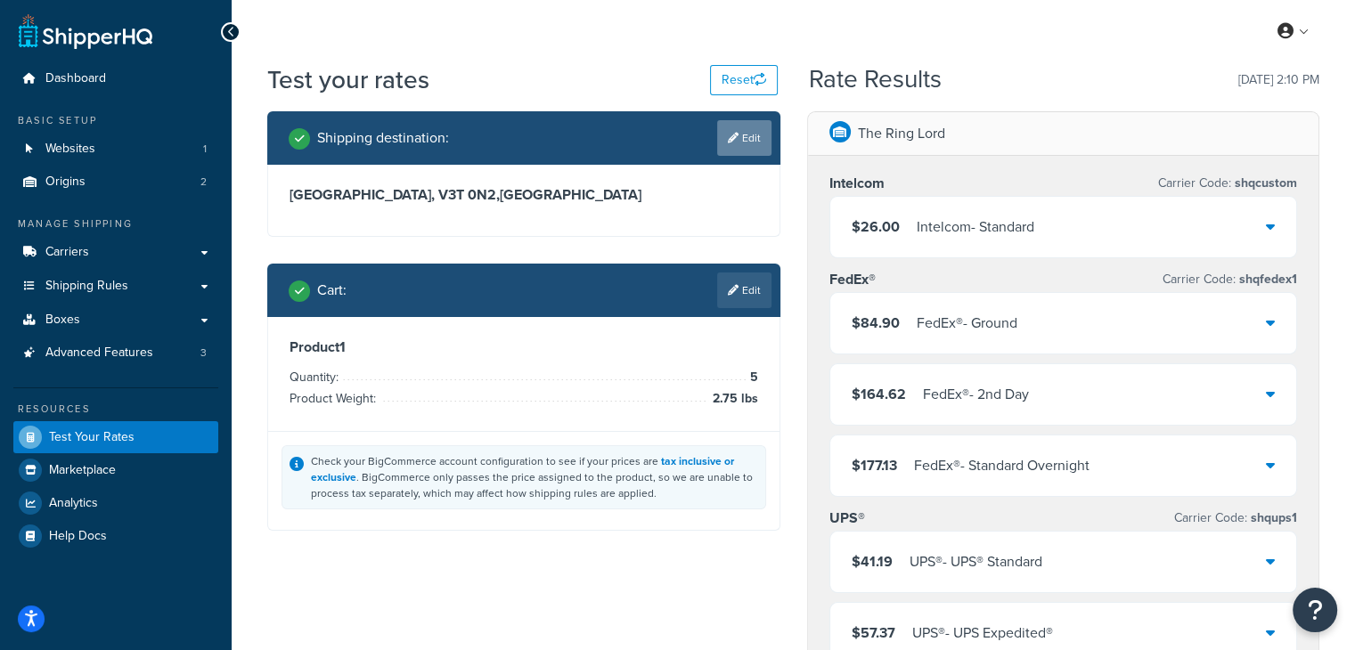
click at [734, 135] on icon at bounding box center [733, 138] width 11 height 11
select select "CA"
select select "BC"
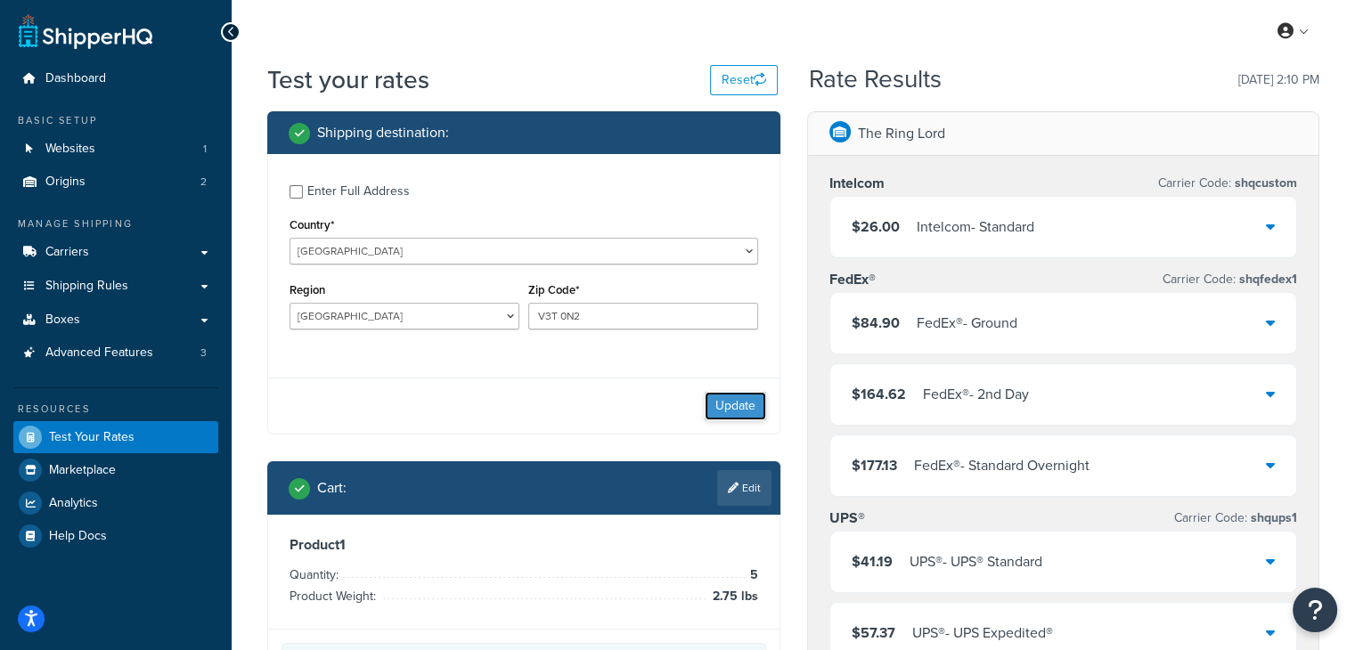
click at [744, 404] on button "Update" at bounding box center [735, 406] width 61 height 29
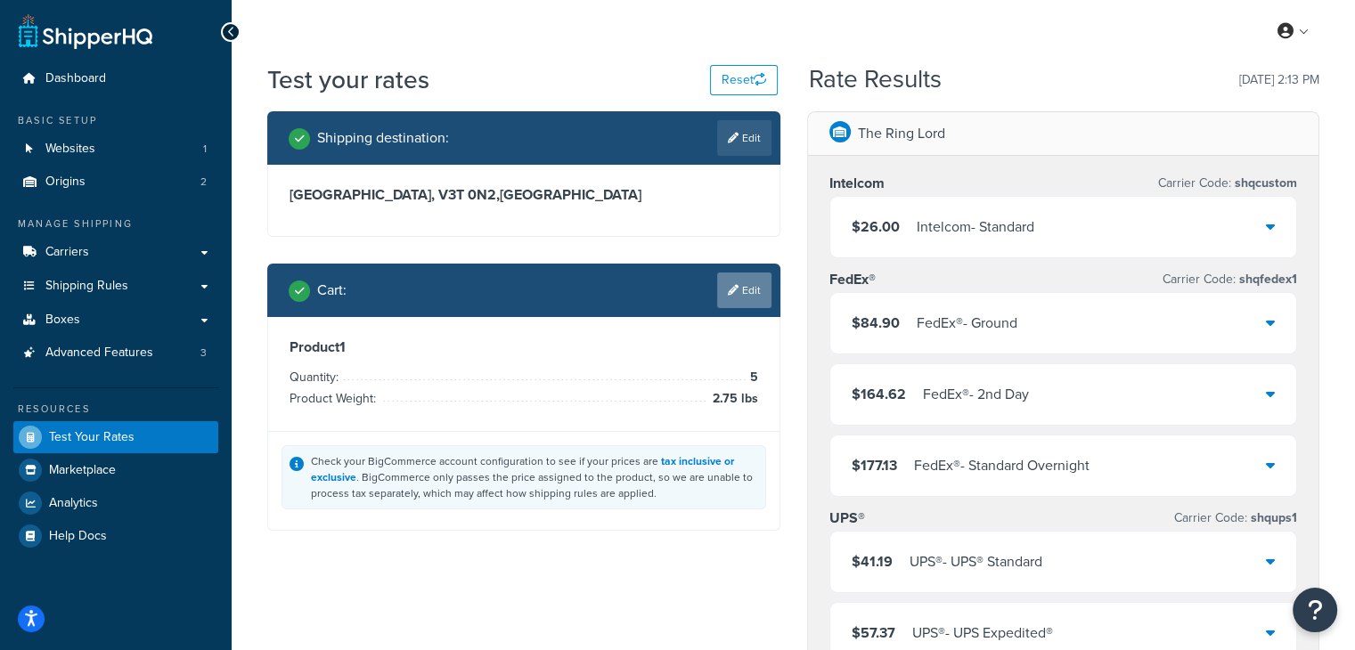
click at [734, 286] on icon at bounding box center [733, 290] width 11 height 11
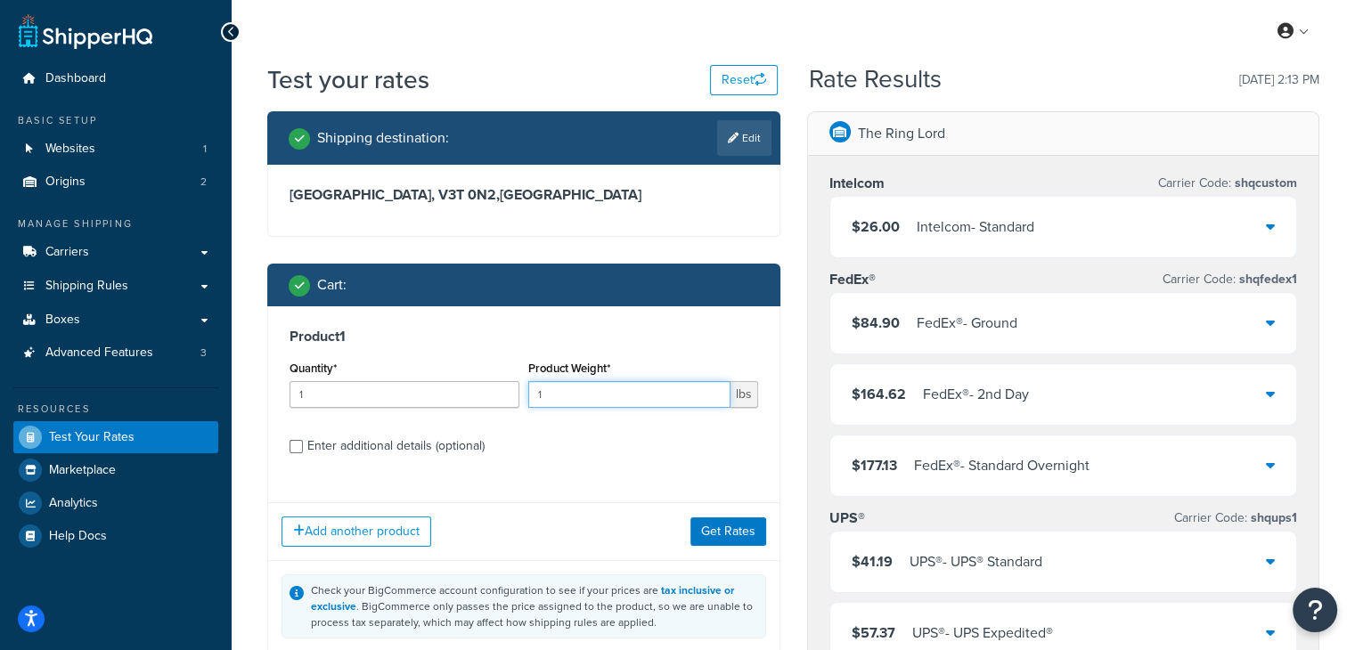
drag, startPoint x: 600, startPoint y: 397, endPoint x: 507, endPoint y: 398, distance: 92.7
click at [528, 398] on input "1" at bounding box center [629, 394] width 202 height 27
type input "2.75"
click at [271, 395] on div "Product 1 Quantity* 1 Product Weight* 2.75 lbs Enter additional details (option…" at bounding box center [523, 397] width 511 height 183
type input "5"
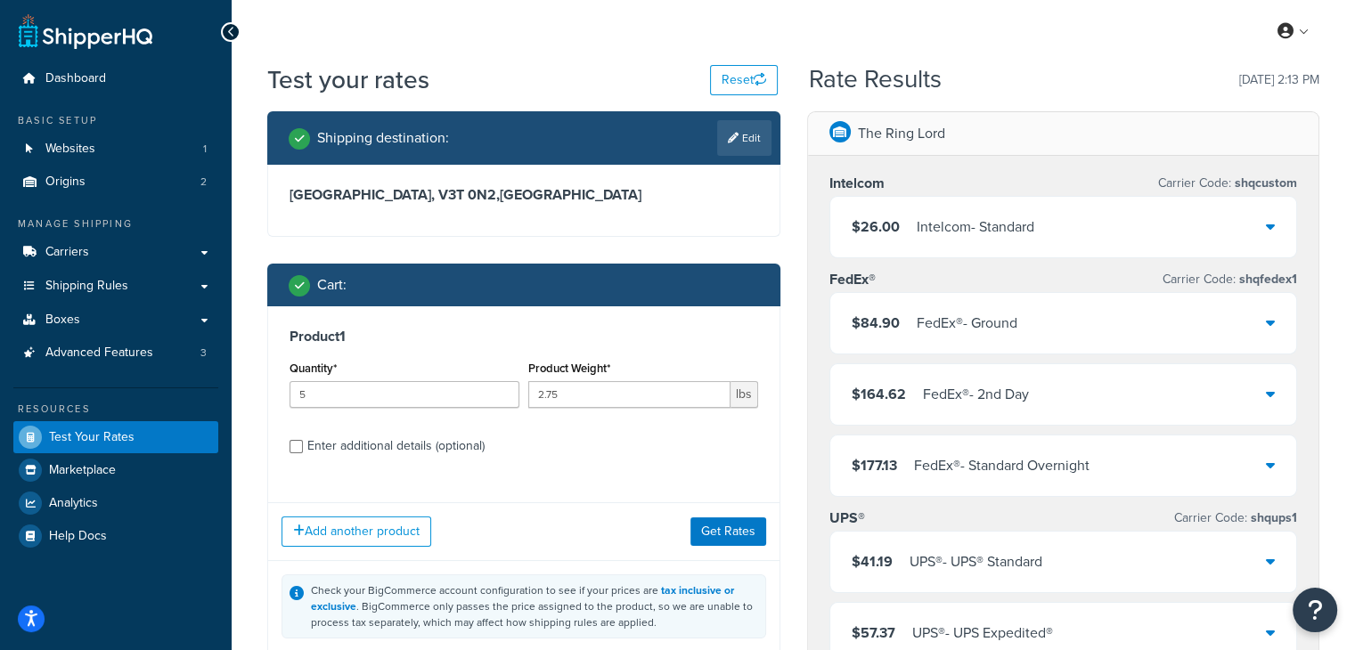
click at [635, 466] on div "Product 1 Quantity* 5 Product Weight* 2.75 lbs Enter additional details (option…" at bounding box center [523, 397] width 511 height 183
click at [754, 523] on button "Get Rates" at bounding box center [728, 532] width 76 height 29
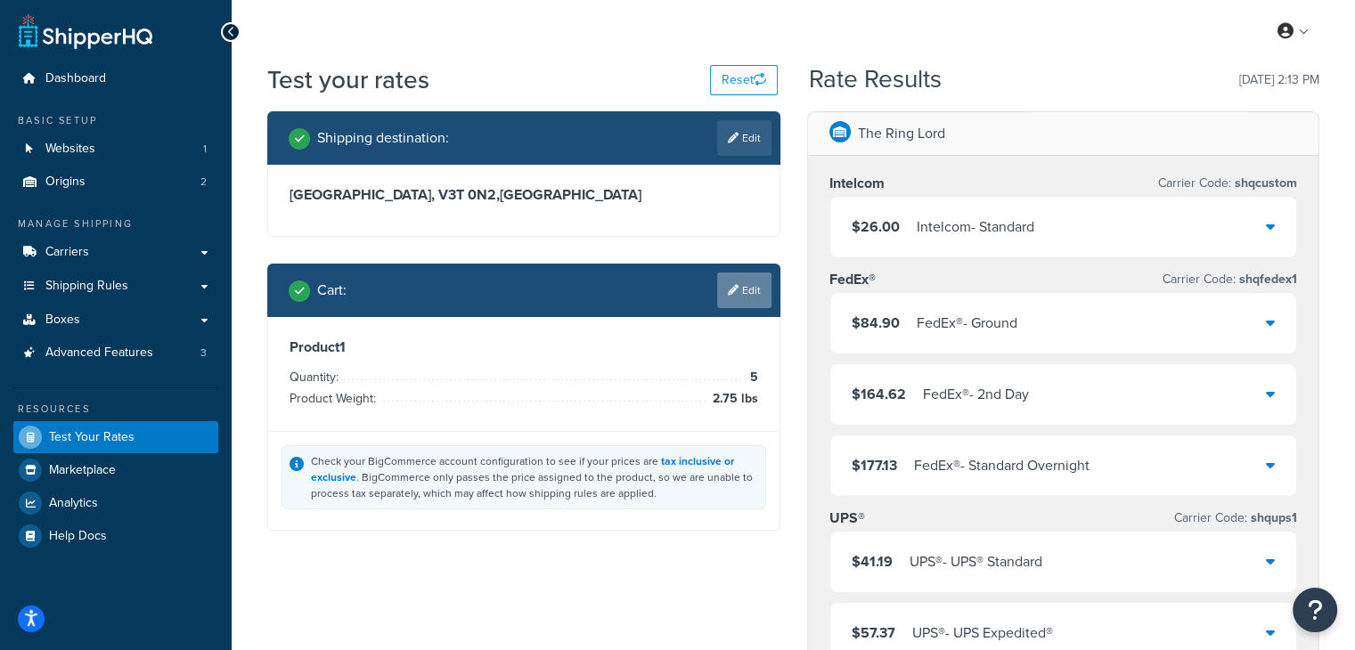
click at [744, 301] on link "Edit" at bounding box center [744, 291] width 54 height 36
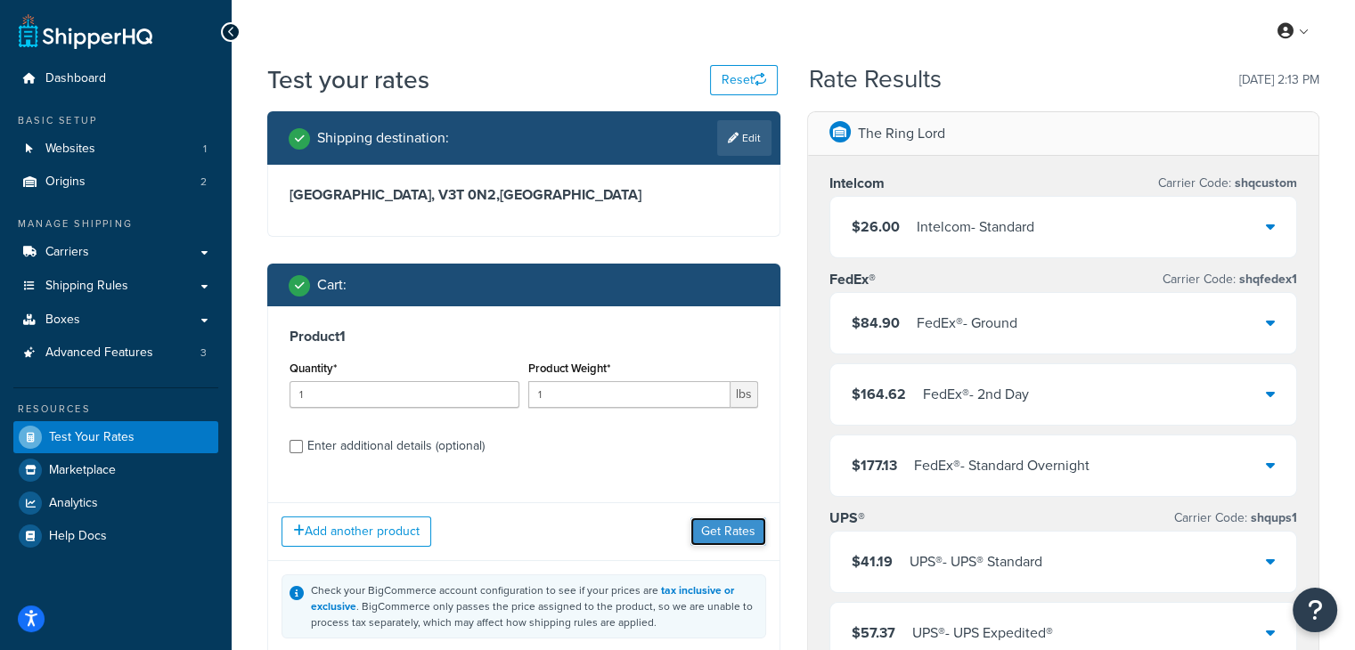
click at [754, 533] on button "Get Rates" at bounding box center [728, 532] width 76 height 29
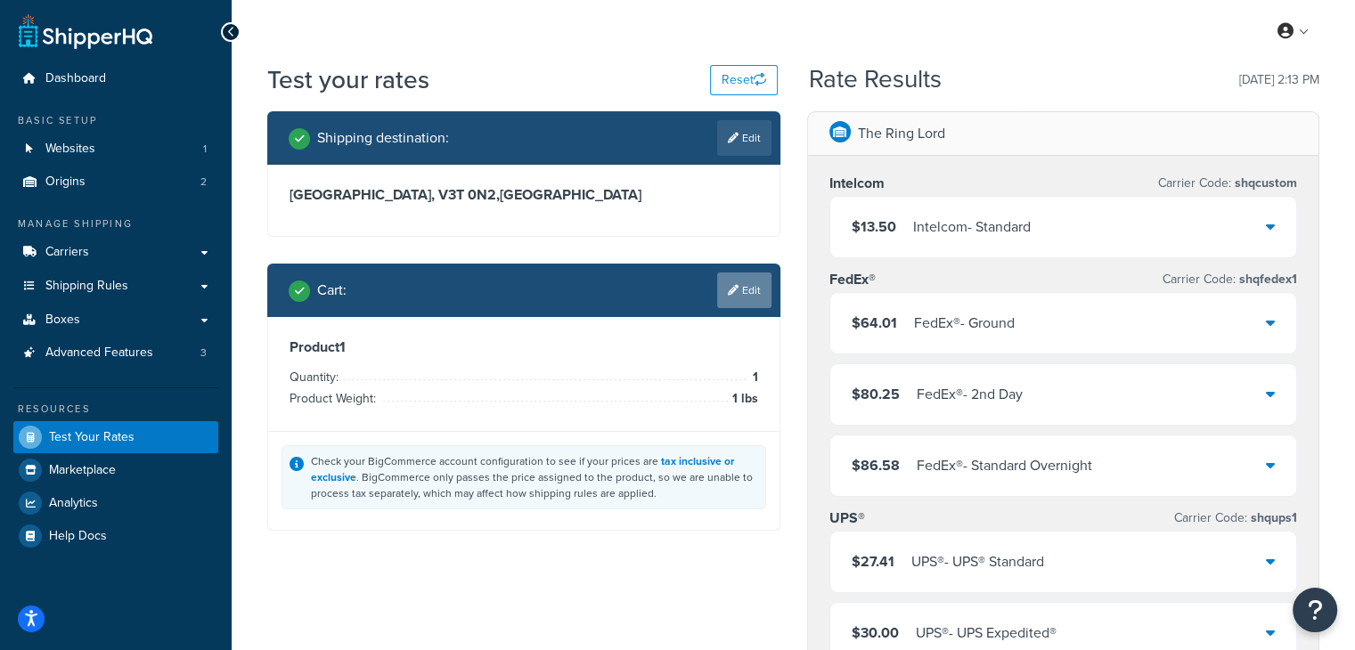
click at [756, 294] on link "Edit" at bounding box center [744, 291] width 54 height 36
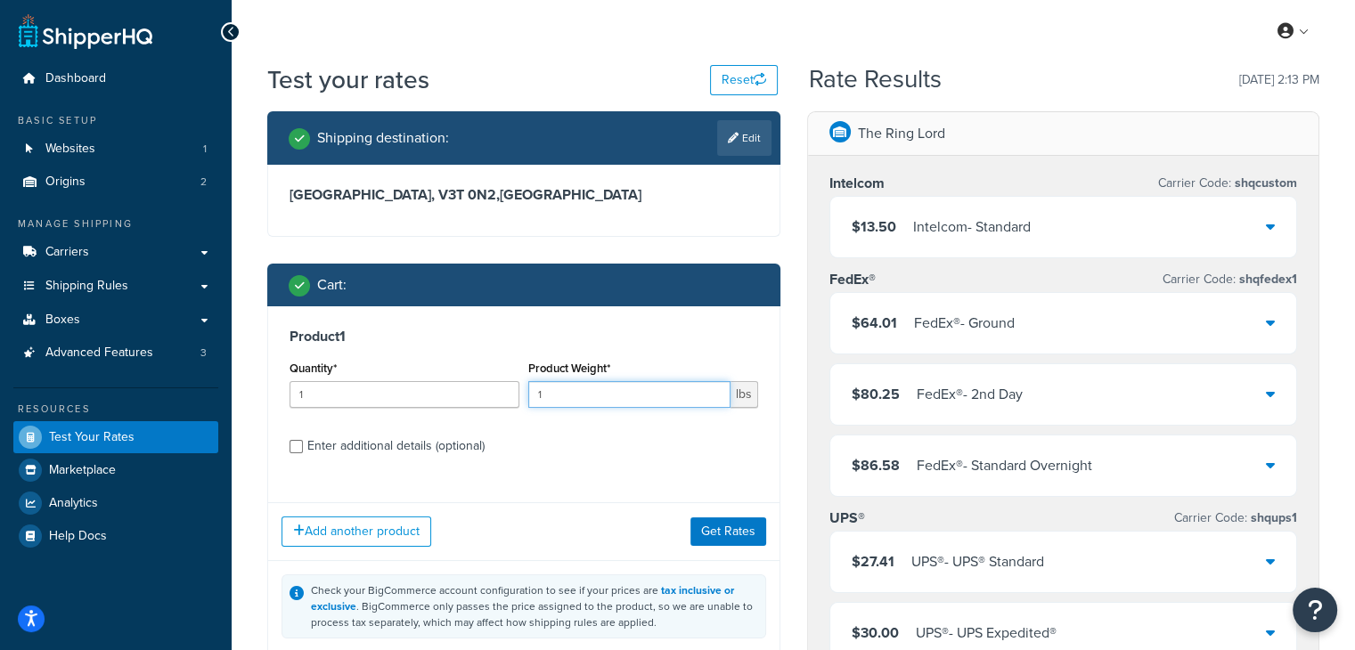
click at [488, 390] on div "Quantity* 1 Product Weight* 1 lbs" at bounding box center [524, 388] width 478 height 65
type input "2.75"
drag, startPoint x: 260, startPoint y: 379, endPoint x: 314, endPoint y: 381, distance: 53.5
click at [257, 379] on div "Shipping destination : Edit [GEOGRAPHIC_DATA], V3T 0N2 , [GEOGRAPHIC_DATA] Cart…" at bounding box center [524, 399] width 540 height 576
type input "5"
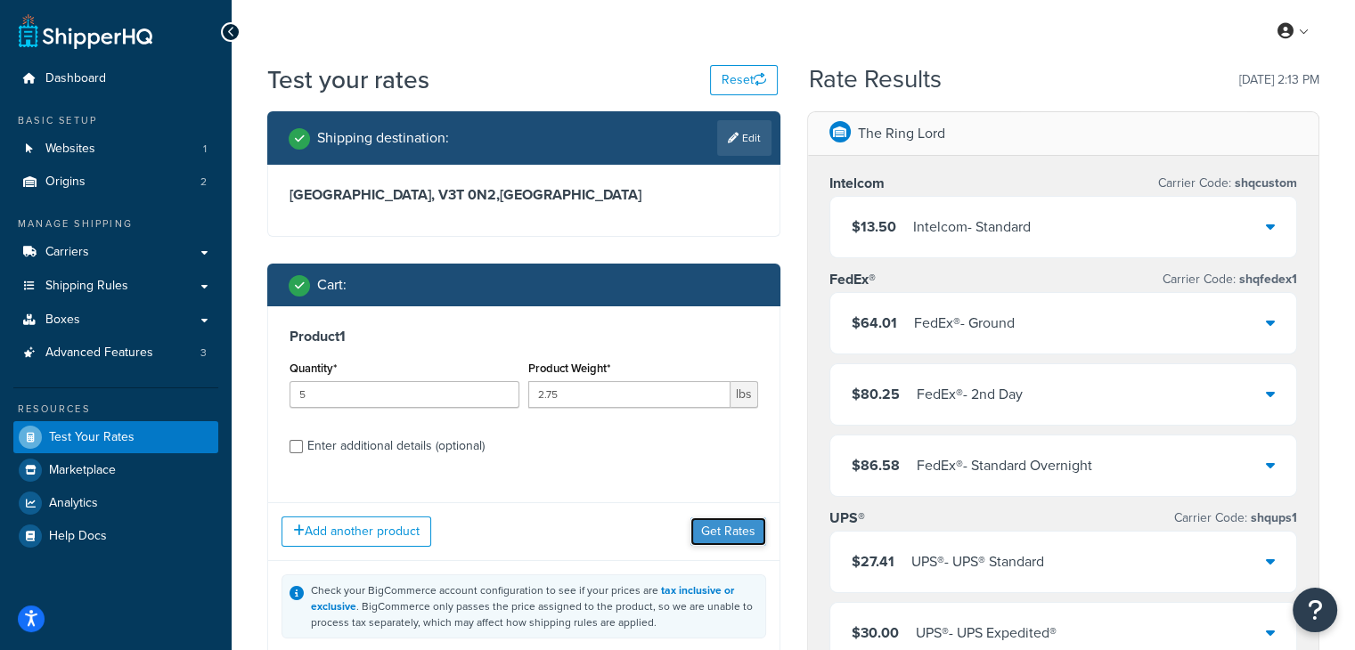
click at [734, 523] on button "Get Rates" at bounding box center [728, 532] width 76 height 29
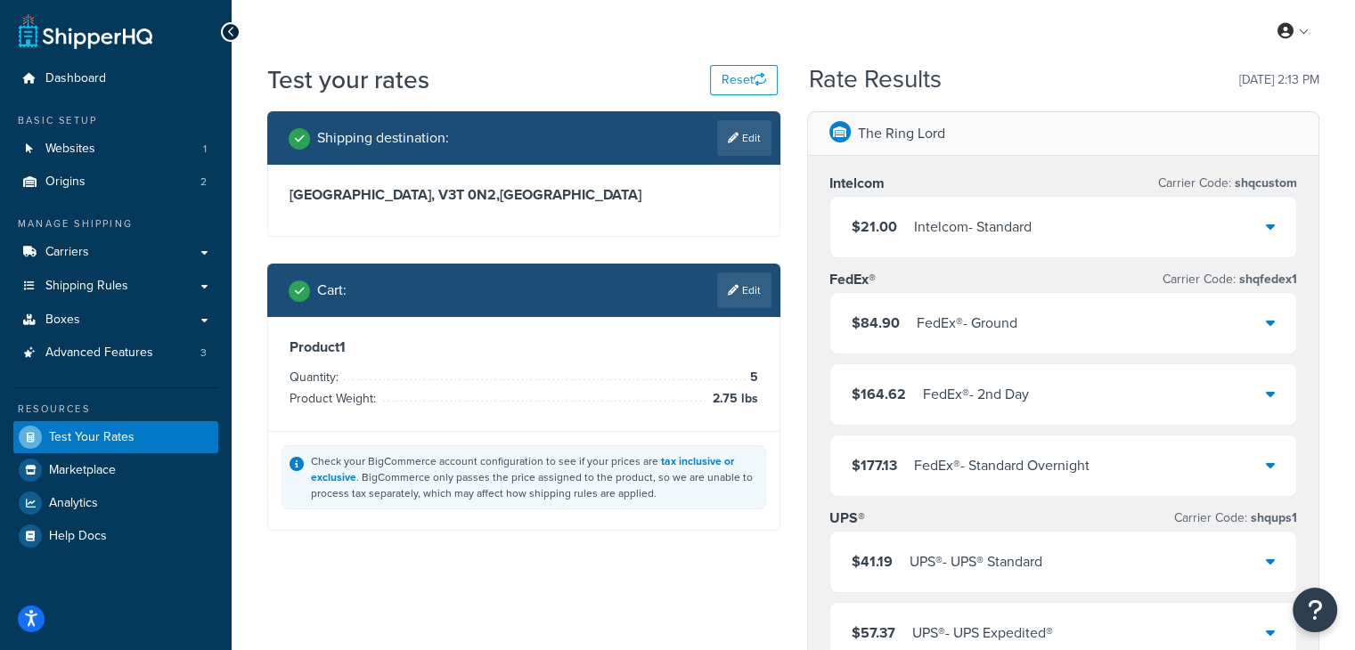
click at [1077, 158] on div "Intelcom Carrier Code: shqcustom $21.00 Intelcom - Standard FedEx® Carrier Code…" at bounding box center [1063, 505] width 511 height 699
click at [1014, 217] on div "Intelcom - Standard" at bounding box center [973, 227] width 118 height 25
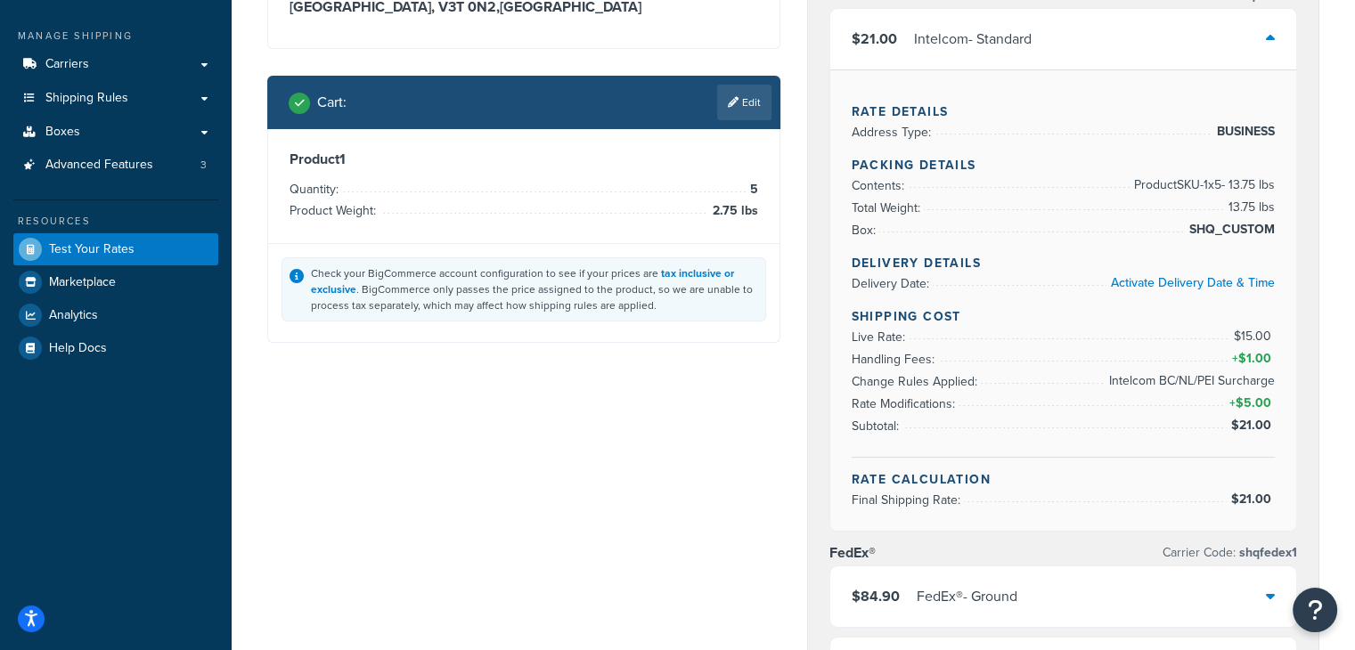
scroll to position [89, 0]
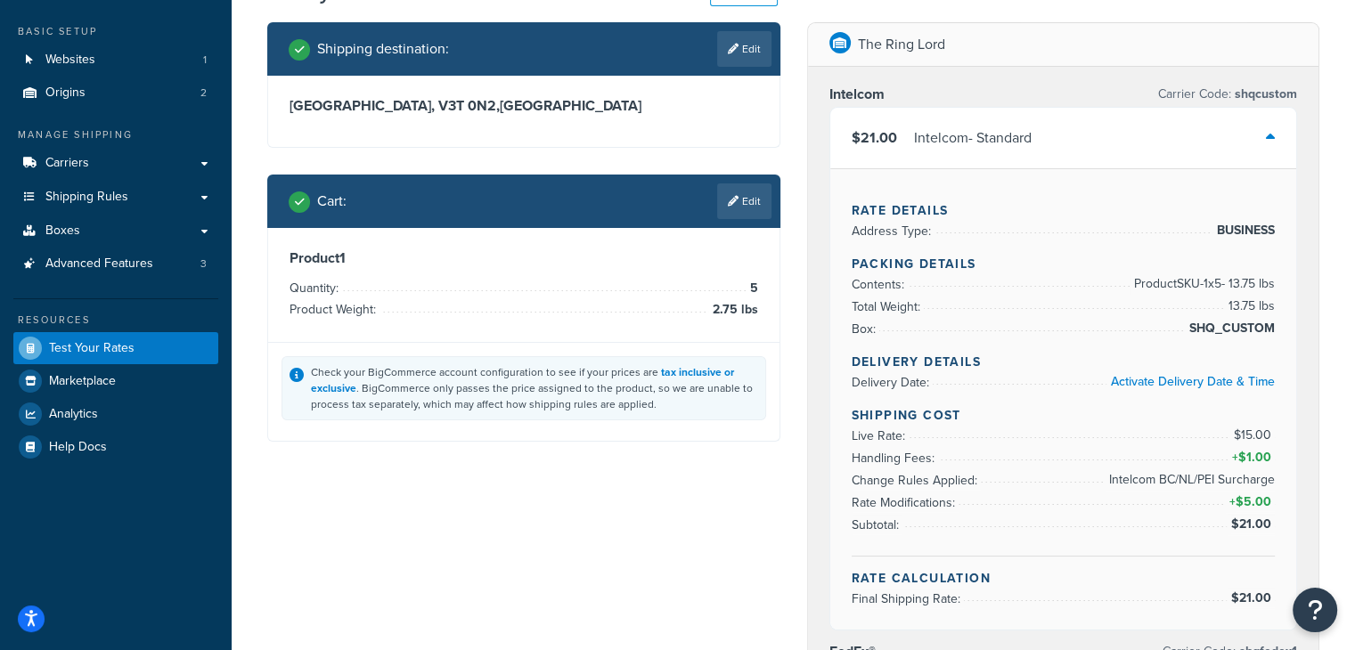
click at [966, 132] on div "Intelcom - Standard" at bounding box center [973, 138] width 118 height 25
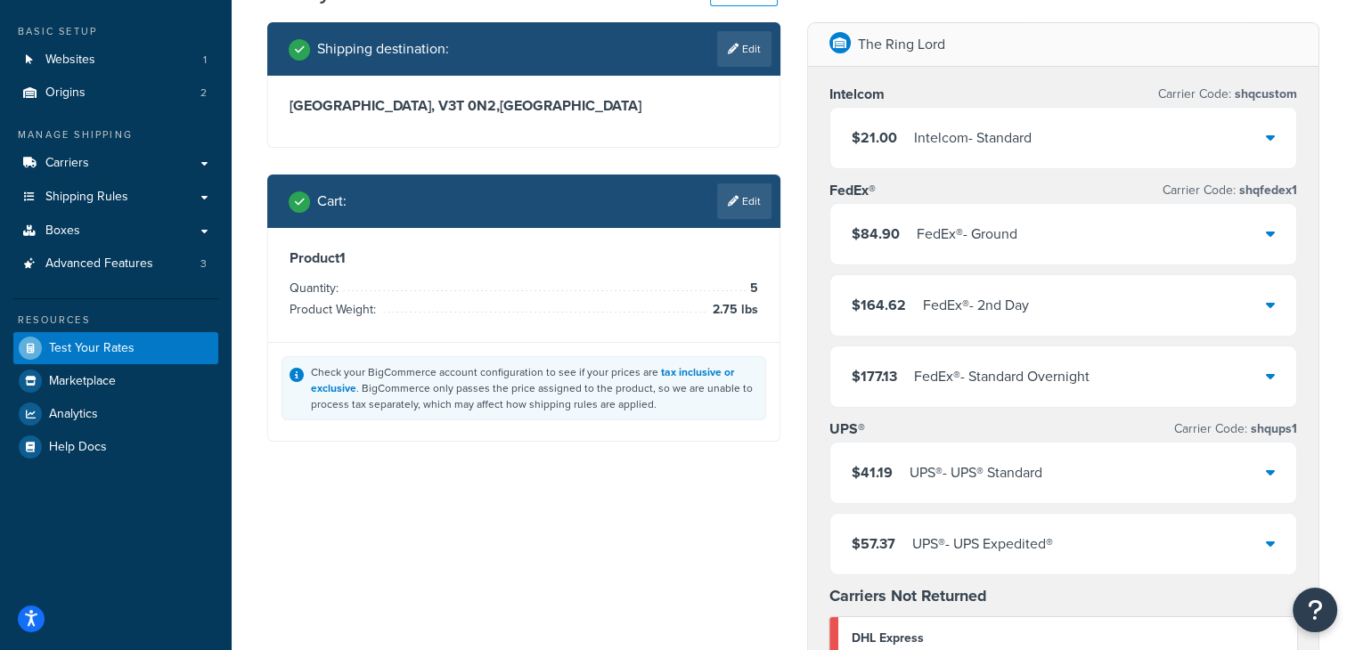
click at [947, 233] on div "FedEx® - Ground" at bounding box center [967, 234] width 101 height 25
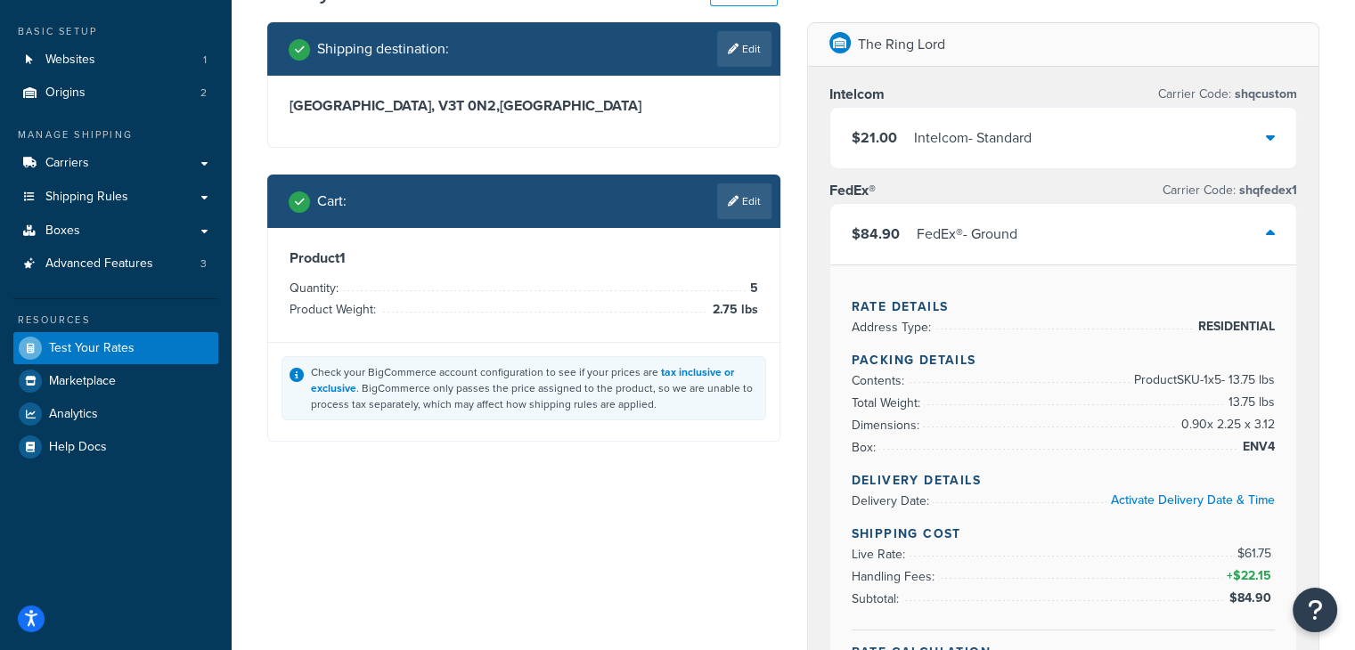
click at [948, 228] on div "FedEx® - Ground" at bounding box center [967, 234] width 101 height 25
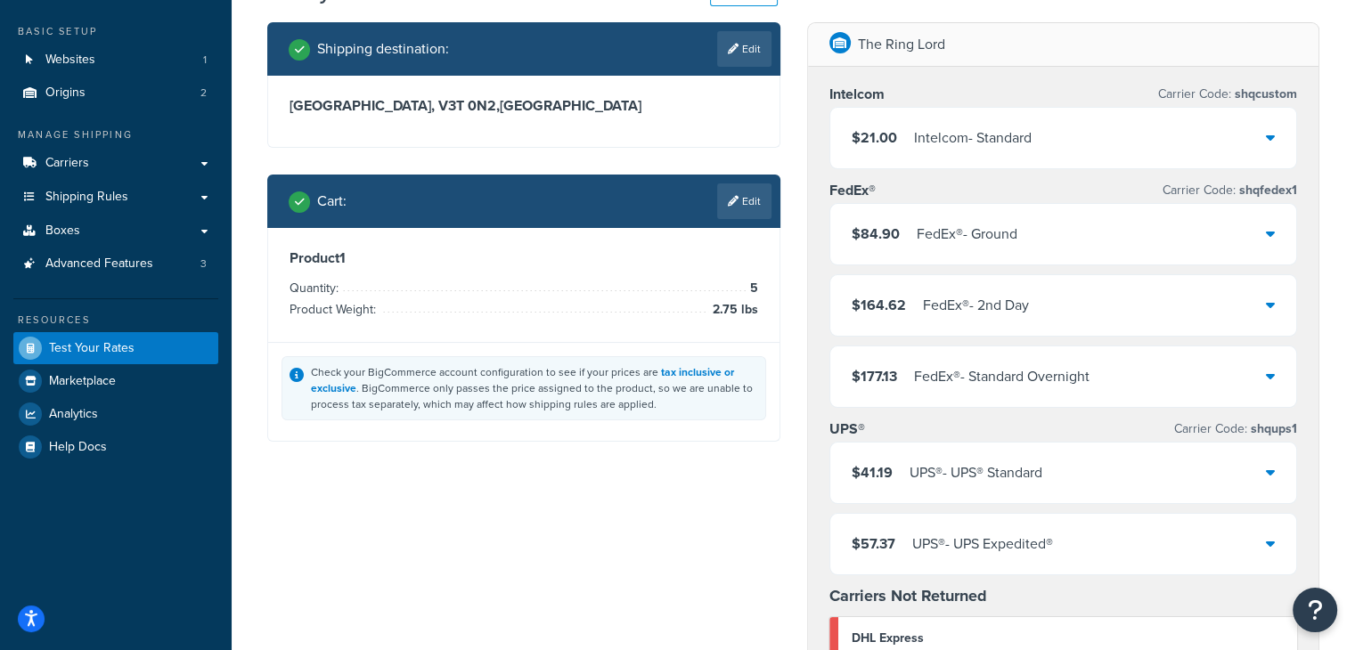
click at [928, 147] on div "Intelcom - Standard" at bounding box center [973, 138] width 118 height 25
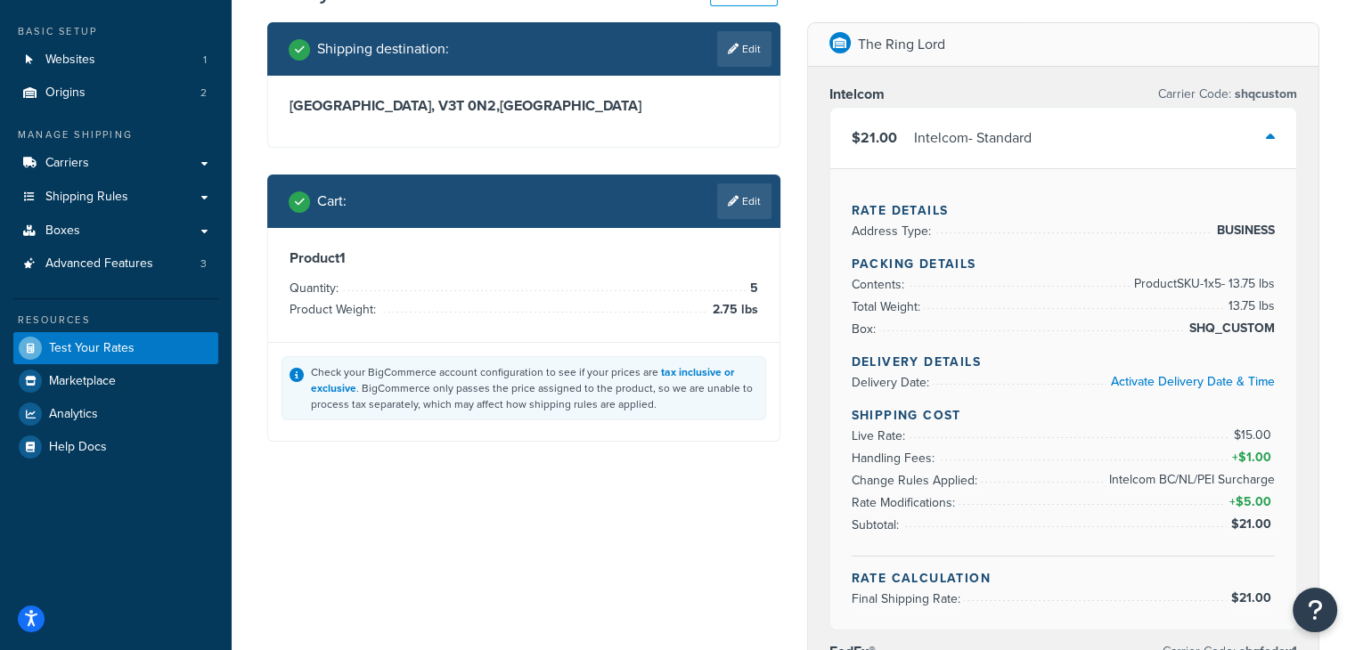
click at [928, 147] on div "Intelcom - Standard" at bounding box center [973, 138] width 118 height 25
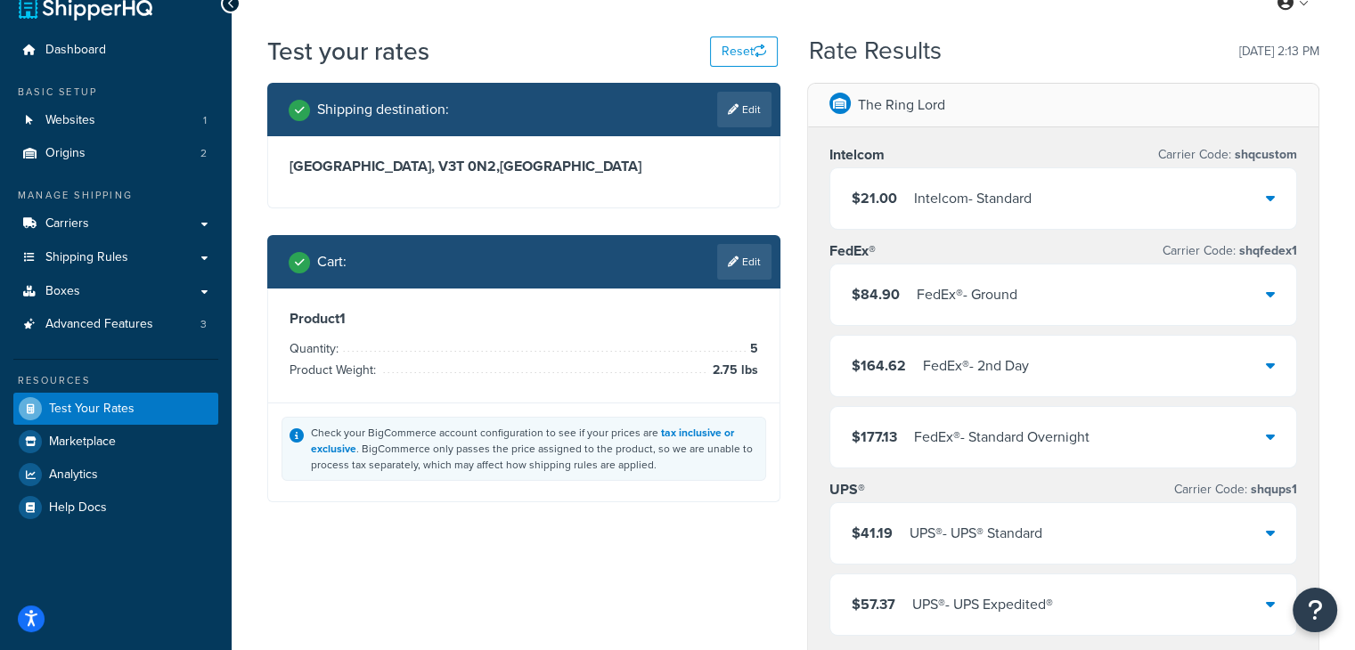
scroll to position [0, 0]
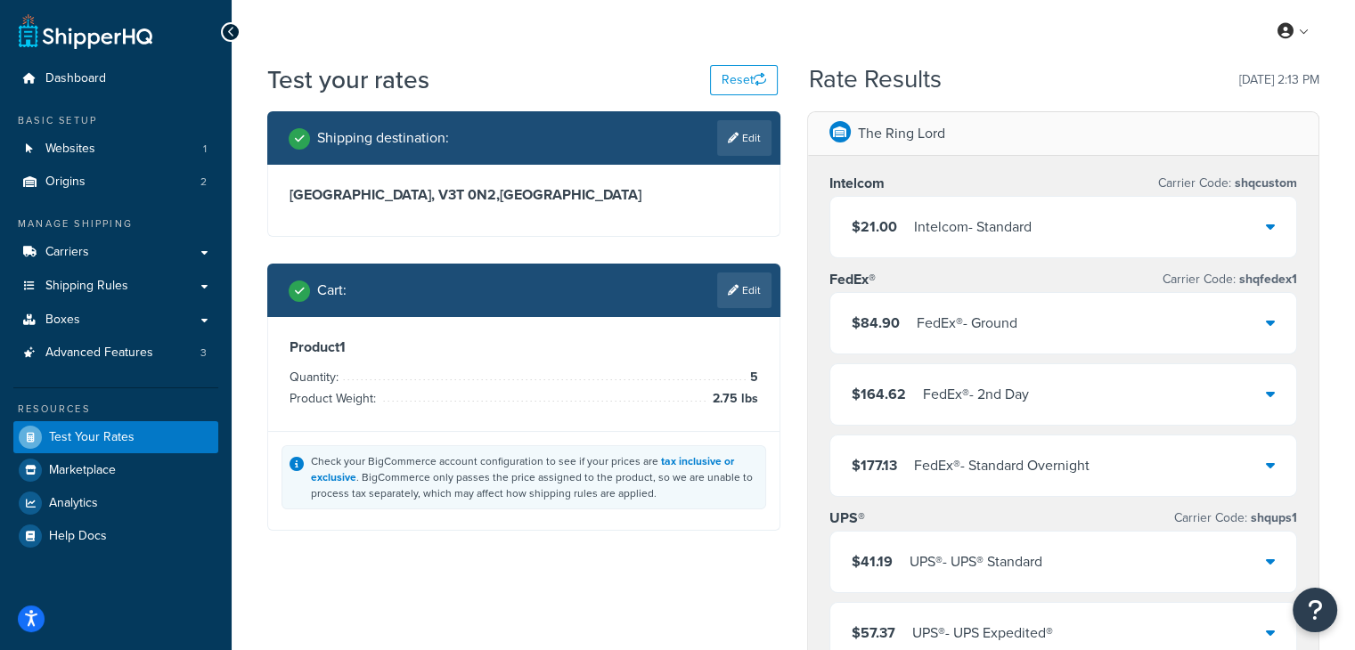
click at [968, 229] on div "Intelcom - Standard" at bounding box center [973, 227] width 118 height 25
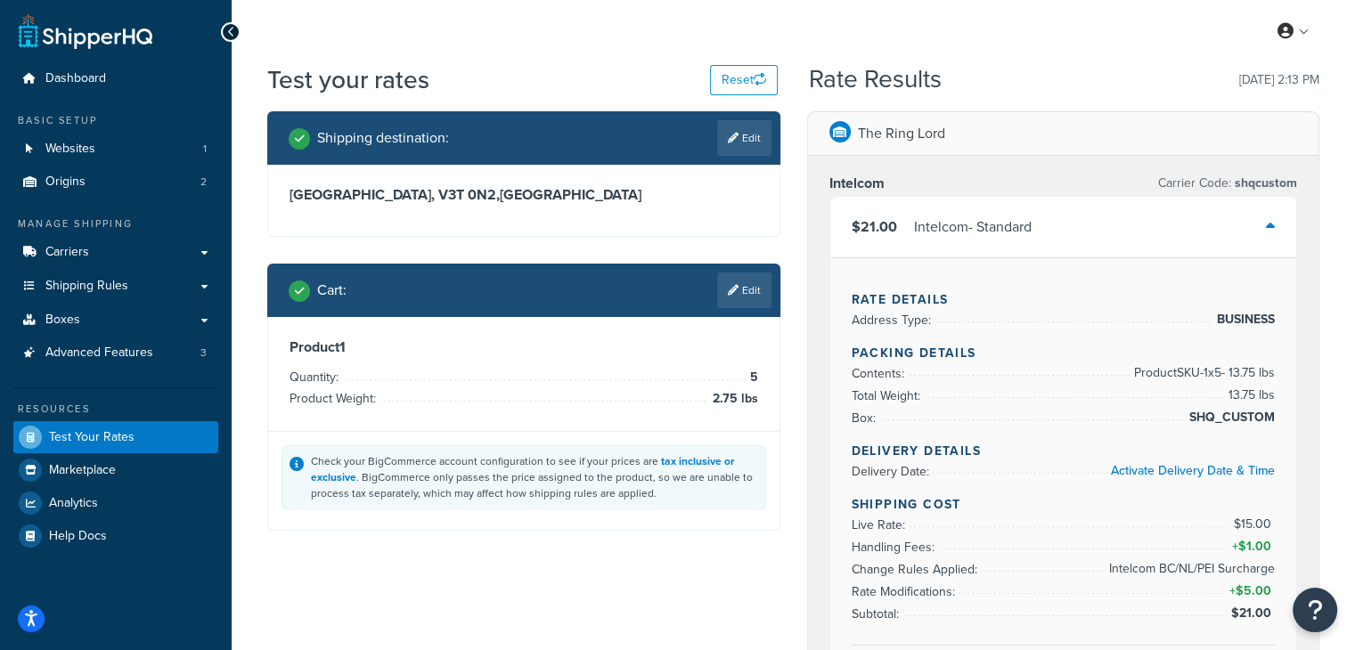
click at [968, 229] on div "Intelcom - Standard" at bounding box center [973, 227] width 118 height 25
